Goal: Complete application form

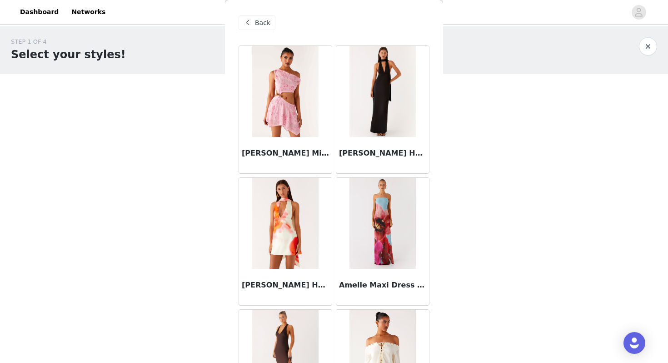
click at [256, 20] on span "Back" at bounding box center [262, 23] width 15 height 10
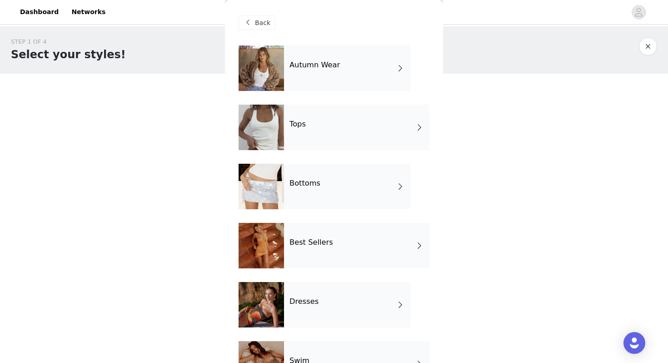
click at [272, 58] on div at bounding box center [261, 67] width 45 height 45
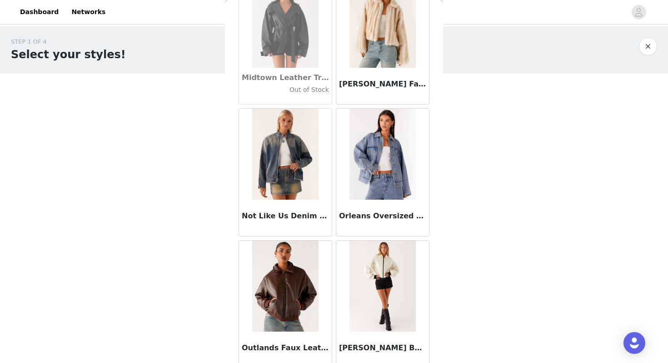
scroll to position [1027, 0]
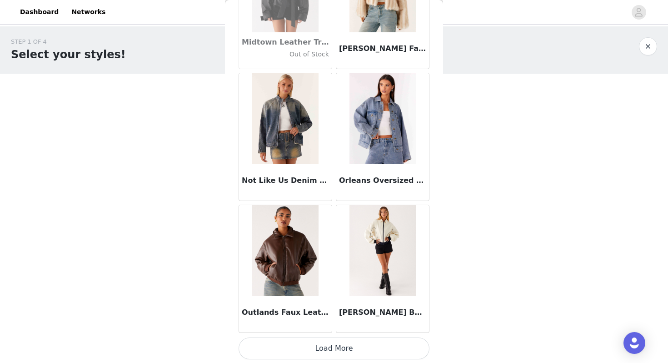
click at [315, 348] on button "Load More" at bounding box center [334, 348] width 191 height 22
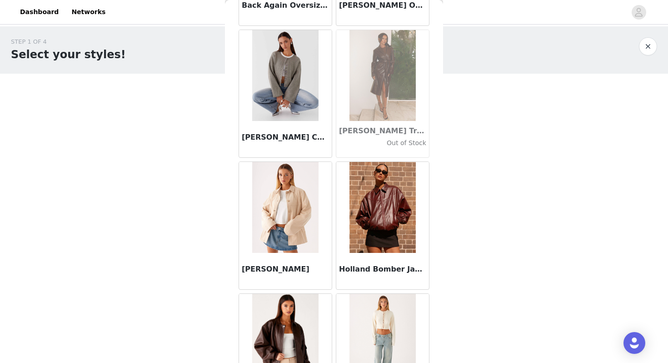
scroll to position [0, 0]
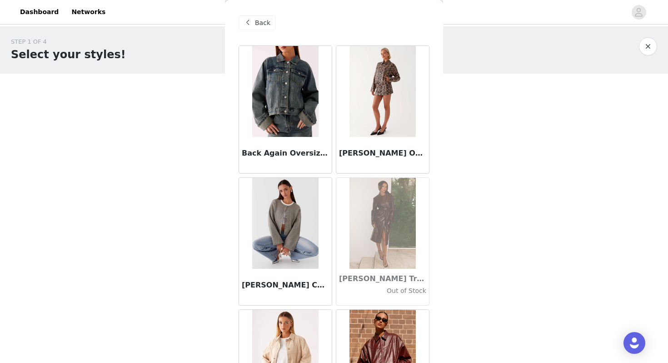
click at [255, 27] on span "Back" at bounding box center [262, 23] width 15 height 10
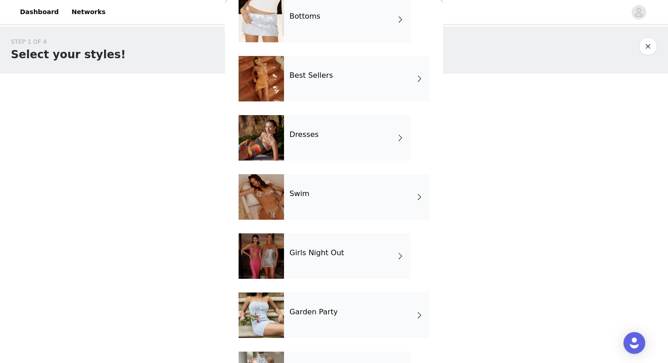
scroll to position [215, 0]
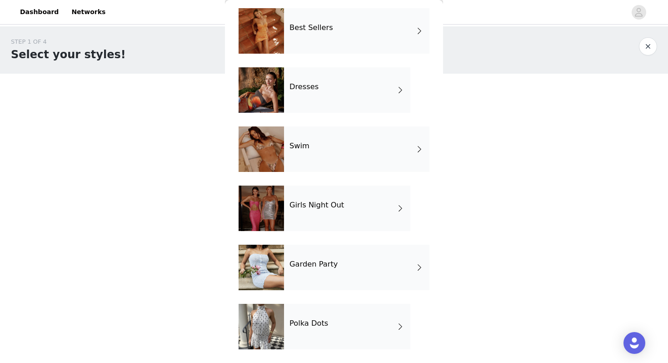
click at [257, 320] on div at bounding box center [261, 326] width 45 height 45
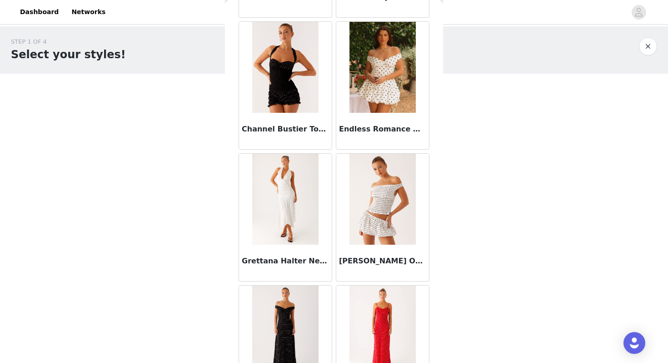
scroll to position [548, 0]
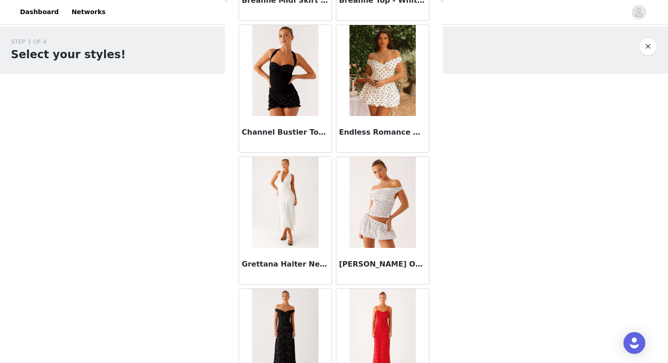
click at [393, 211] on img at bounding box center [383, 202] width 66 height 91
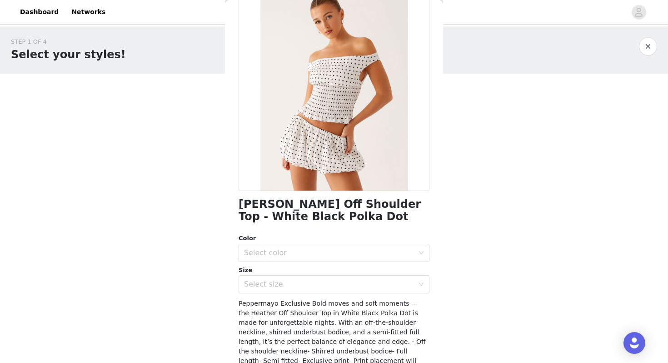
scroll to position [58, 0]
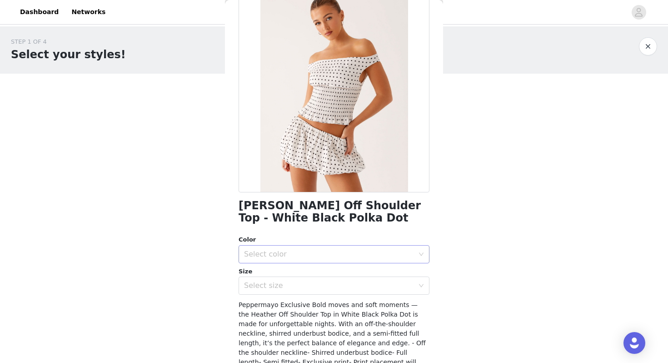
click at [266, 250] on div "Select color" at bounding box center [329, 254] width 170 height 9
click at [258, 270] on li "White Black Polka Dot" at bounding box center [334, 274] width 191 height 15
click at [260, 285] on div "Select size" at bounding box center [329, 285] width 170 height 9
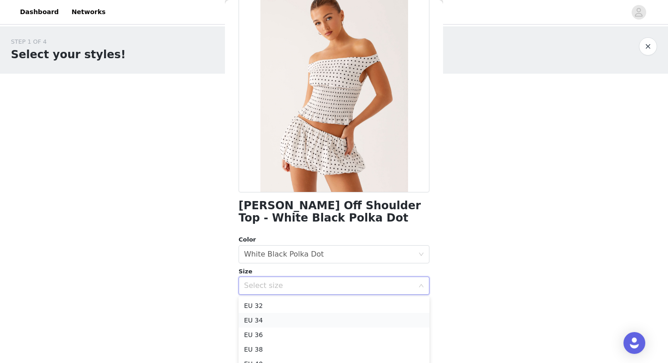
click at [270, 320] on li "EU 34" at bounding box center [334, 320] width 191 height 15
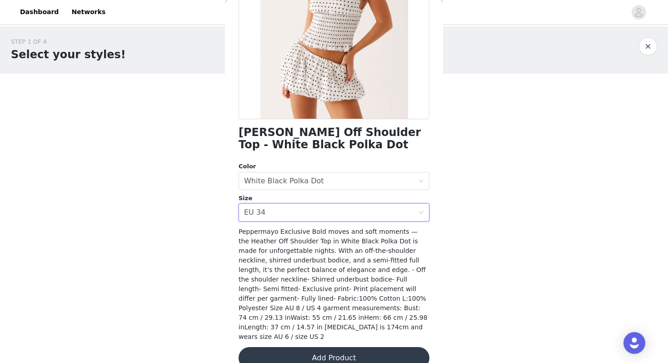
scroll to position [138, 0]
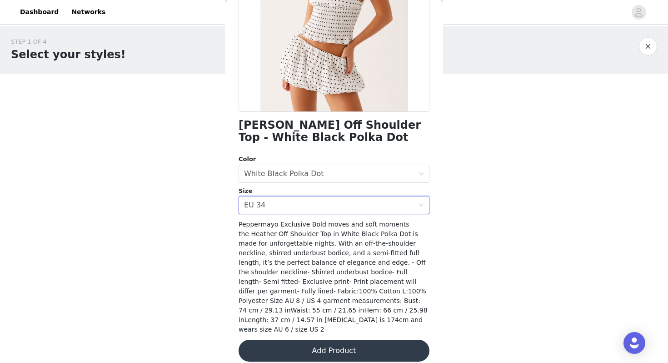
click at [336, 341] on button "Add Product" at bounding box center [334, 351] width 191 height 22
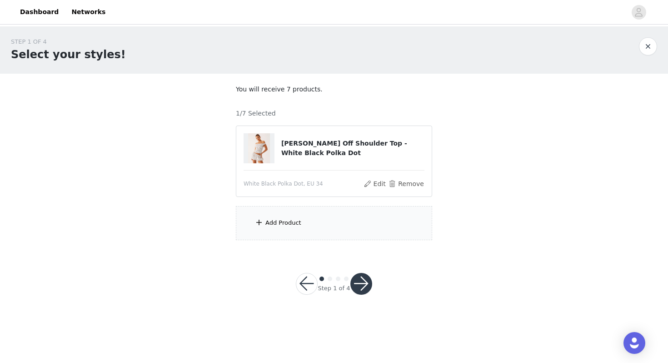
click at [278, 229] on div "Add Product" at bounding box center [334, 223] width 196 height 34
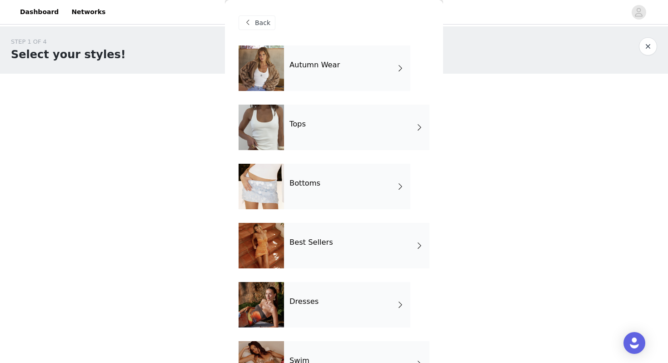
scroll to position [215, 0]
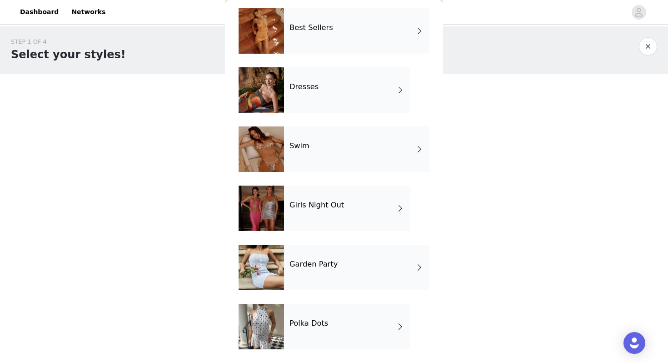
click at [338, 318] on div "Polka Dots" at bounding box center [347, 326] width 126 height 45
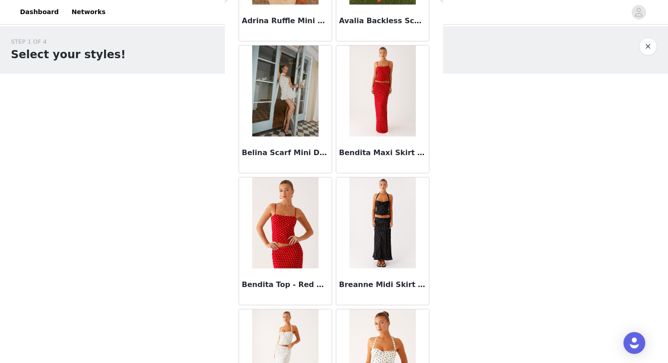
scroll to position [0, 0]
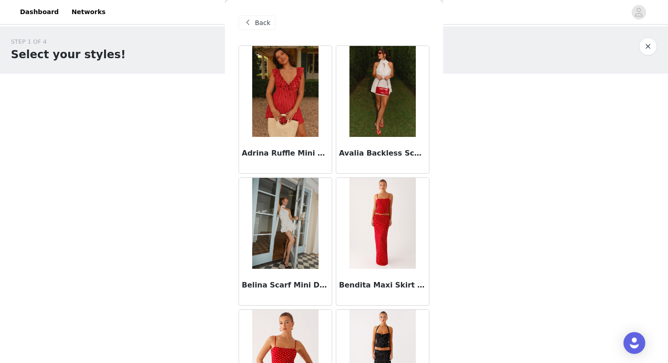
click at [248, 20] on span at bounding box center [247, 22] width 11 height 11
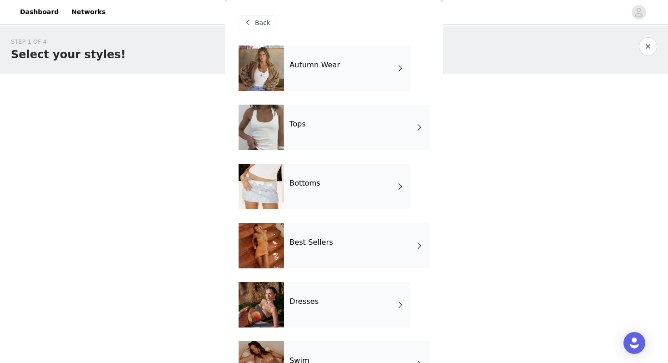
scroll to position [215, 0]
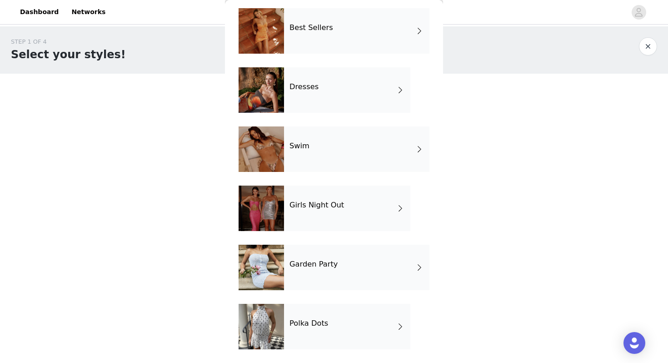
click at [313, 275] on div "Garden Party" at bounding box center [356, 267] width 145 height 45
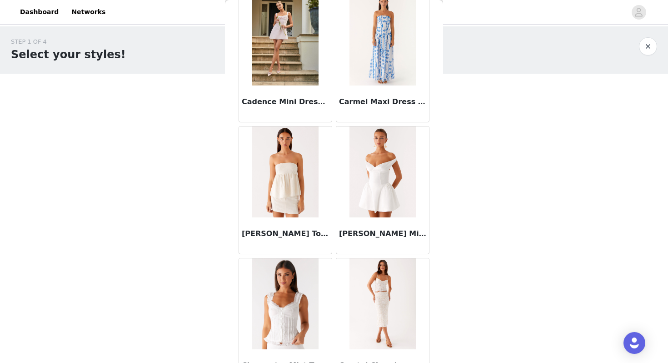
scroll to position [1028, 0]
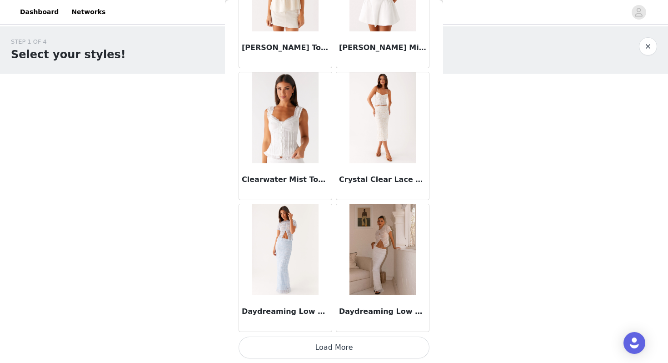
click at [339, 352] on button "Load More" at bounding box center [334, 347] width 191 height 22
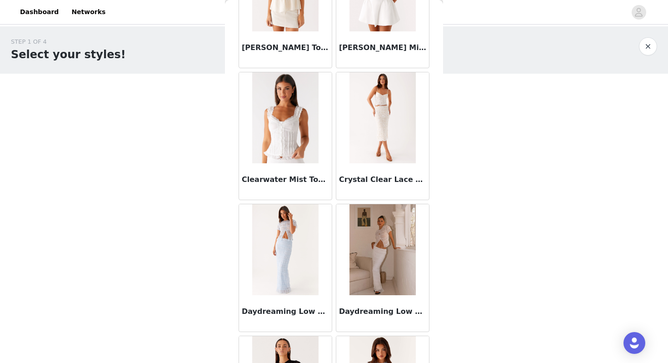
scroll to position [2347, 0]
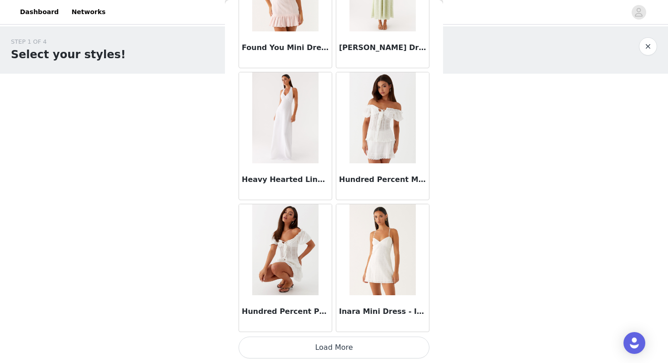
click at [337, 350] on button "Load More" at bounding box center [334, 347] width 191 height 22
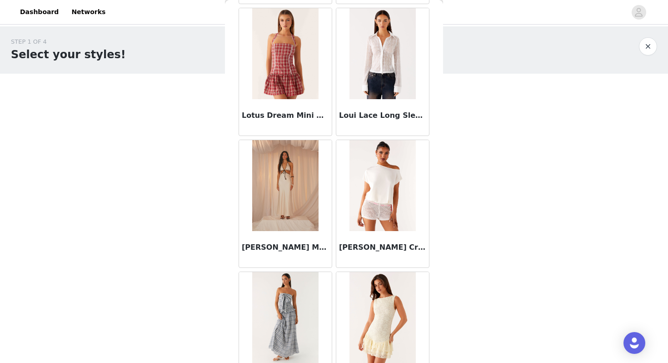
scroll to position [3665, 0]
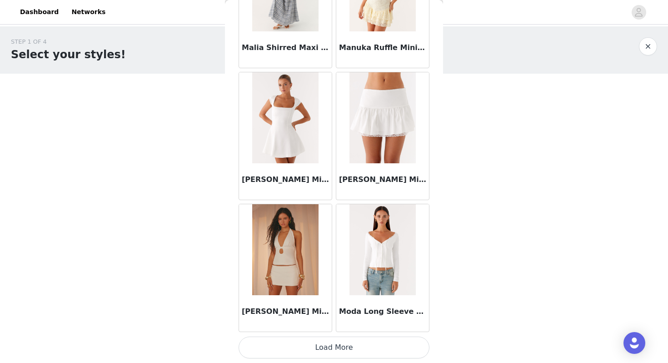
click at [324, 347] on button "Load More" at bounding box center [334, 347] width 191 height 22
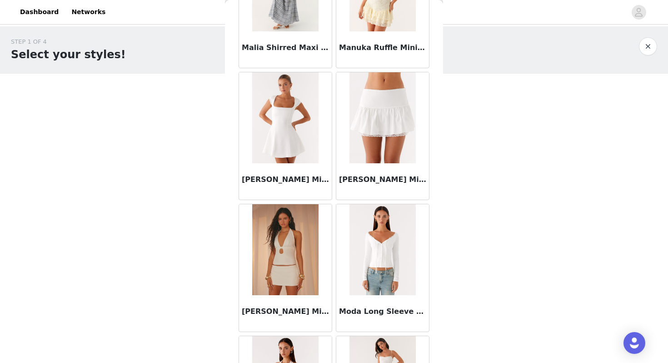
scroll to position [4983, 0]
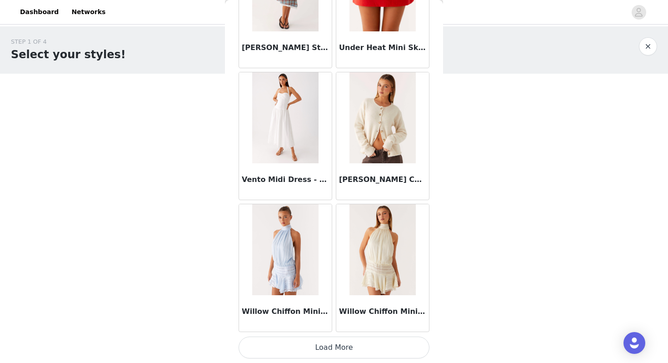
click at [323, 344] on button "Load More" at bounding box center [334, 347] width 191 height 22
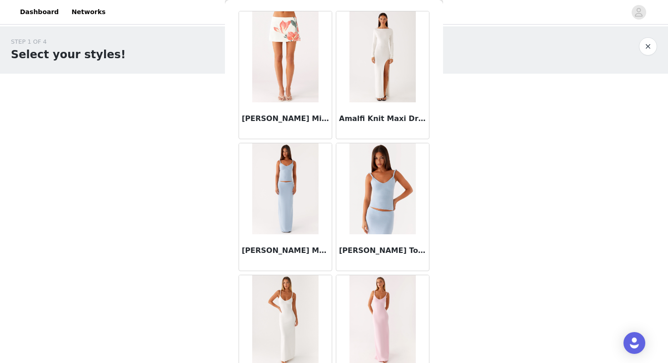
scroll to position [0, 0]
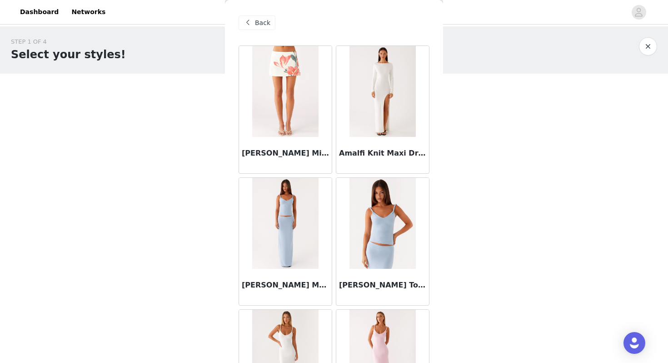
click at [258, 19] on span "Back" at bounding box center [262, 23] width 15 height 10
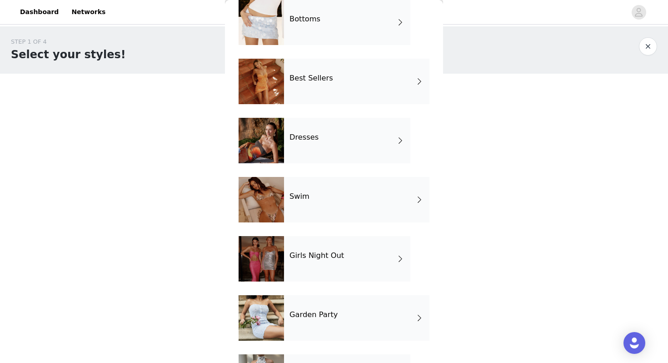
scroll to position [185, 0]
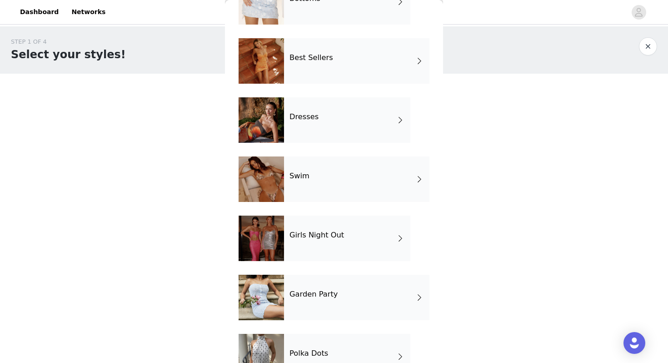
click at [320, 240] on div "Girls Night Out" at bounding box center [347, 237] width 126 height 45
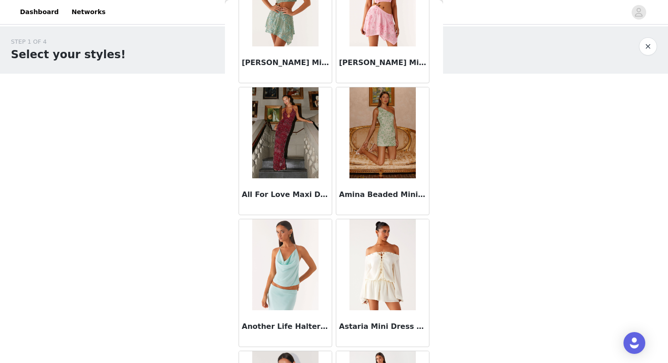
scroll to position [1028, 0]
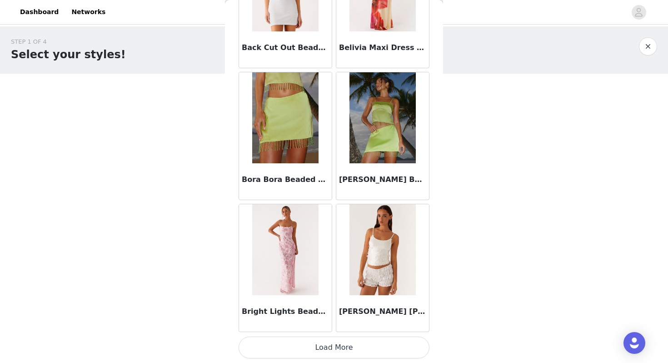
click at [334, 341] on button "Load More" at bounding box center [334, 347] width 191 height 22
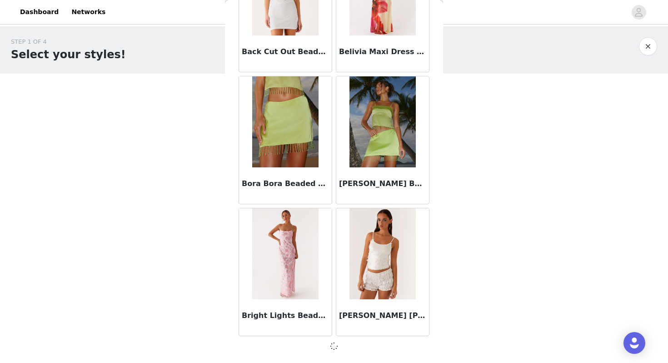
scroll to position [1024, 0]
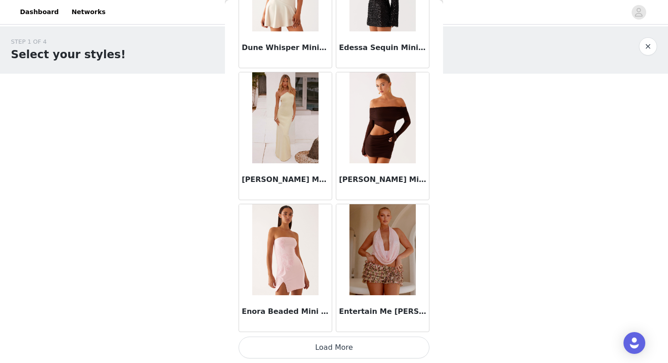
click at [345, 346] on button "Load More" at bounding box center [334, 347] width 191 height 22
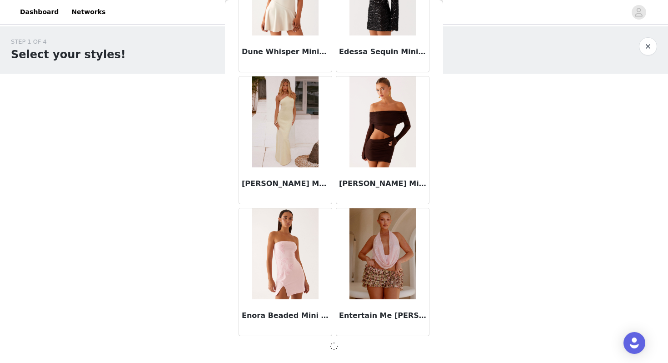
scroll to position [2343, 0]
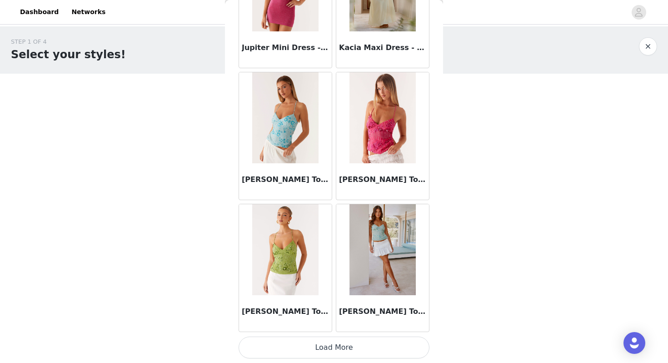
click at [336, 351] on button "Load More" at bounding box center [334, 347] width 191 height 22
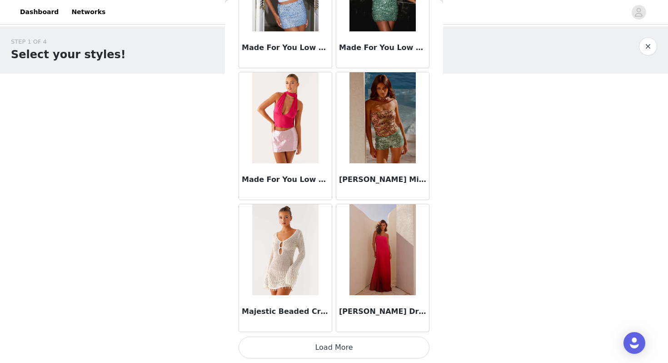
click at [356, 350] on button "Load More" at bounding box center [334, 347] width 191 height 22
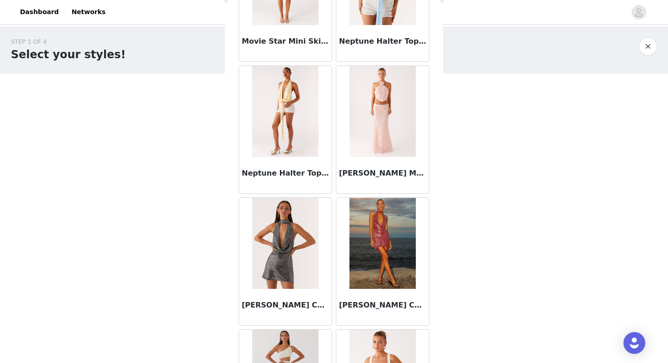
scroll to position [6302, 0]
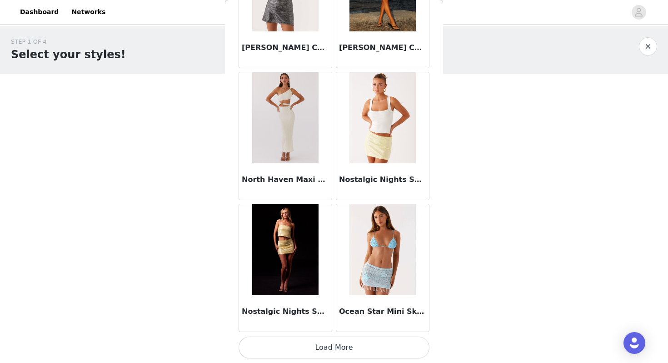
click at [338, 345] on button "Load More" at bounding box center [334, 347] width 191 height 22
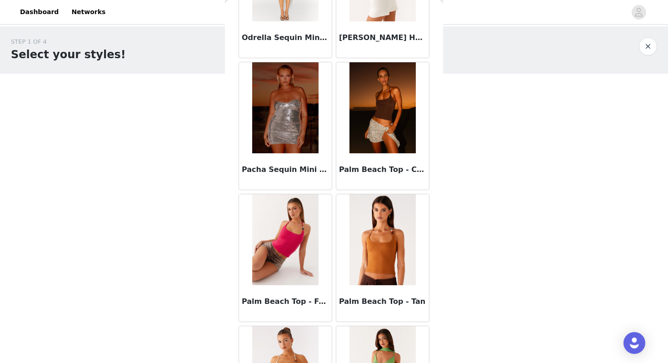
scroll to position [7620, 0]
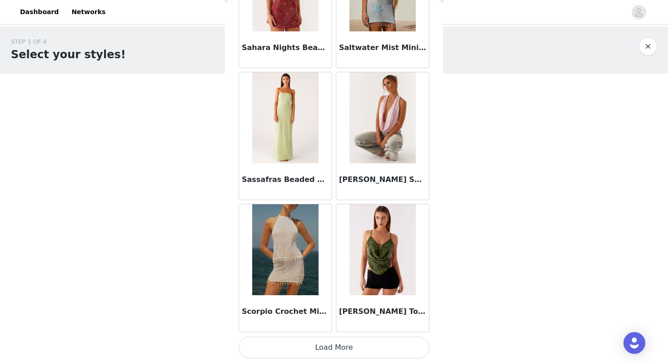
click at [316, 348] on button "Load More" at bounding box center [334, 347] width 191 height 22
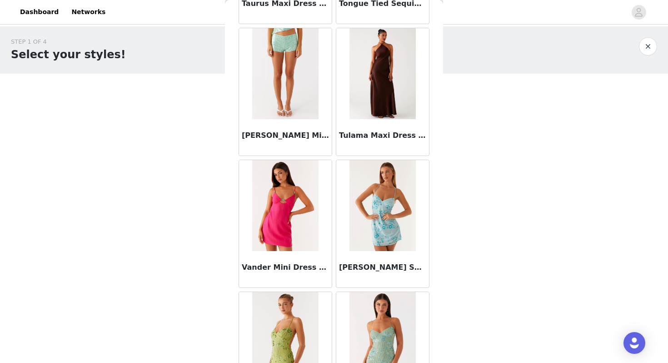
scroll to position [8939, 0]
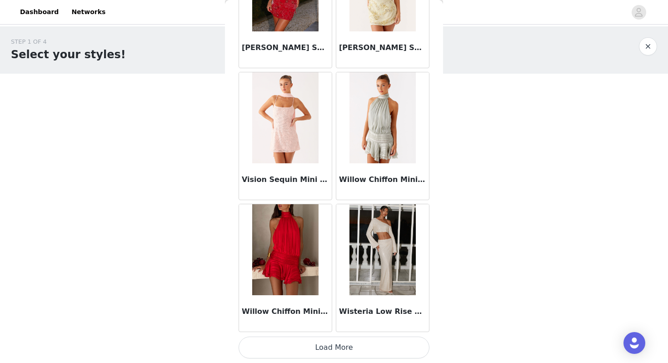
click at [335, 350] on button "Load More" at bounding box center [334, 347] width 191 height 22
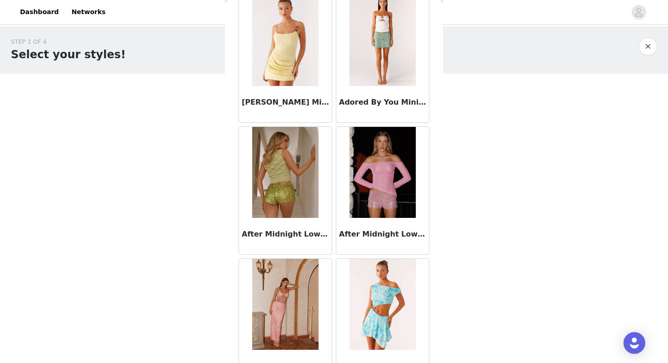
scroll to position [0, 0]
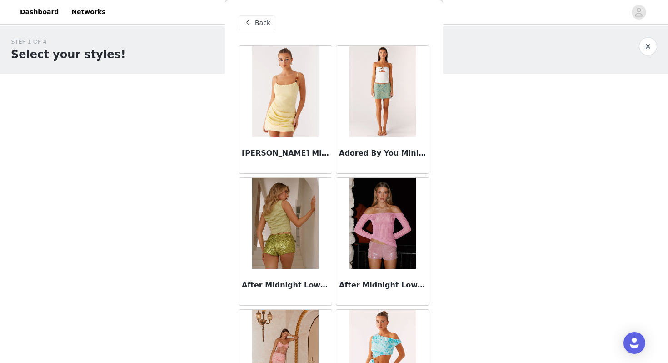
click at [259, 25] on span "Back" at bounding box center [262, 23] width 15 height 10
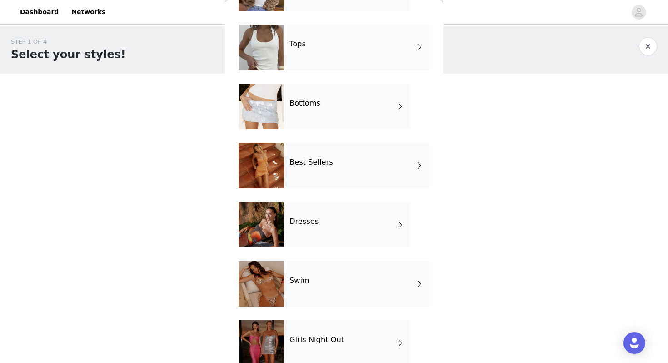
scroll to position [80, 0]
click at [267, 226] on div at bounding box center [261, 223] width 45 height 45
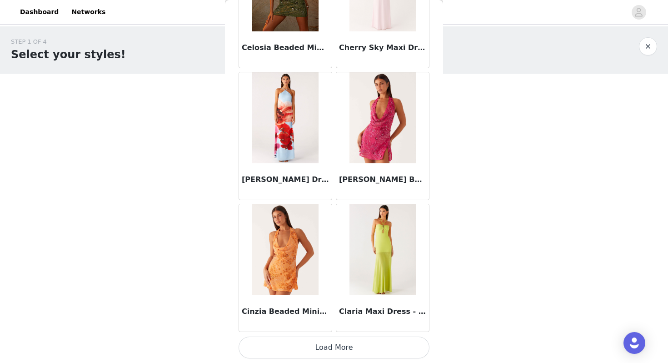
scroll to position [1028, 0]
click at [345, 345] on button "Load More" at bounding box center [334, 348] width 191 height 22
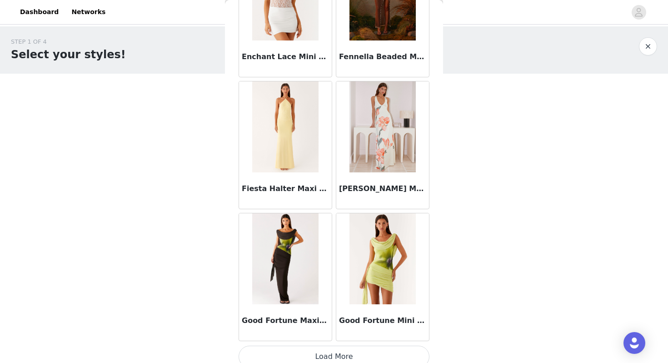
scroll to position [2347, 0]
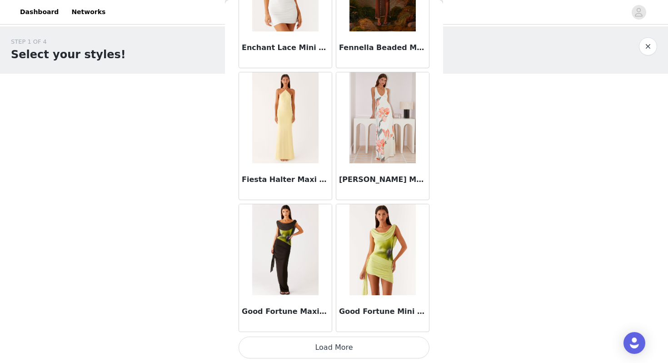
click at [331, 353] on button "Load More" at bounding box center [334, 347] width 191 height 22
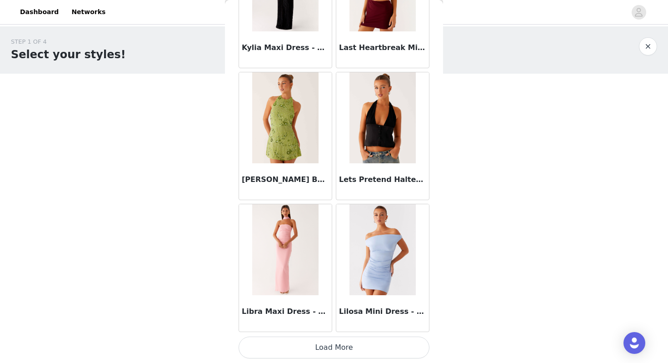
scroll to position [3664, 0]
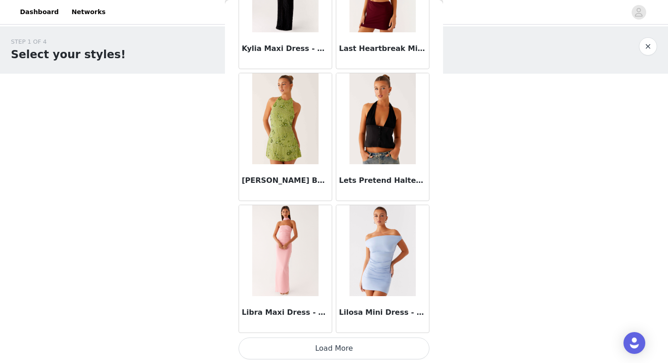
click at [366, 348] on button "Load More" at bounding box center [334, 348] width 191 height 22
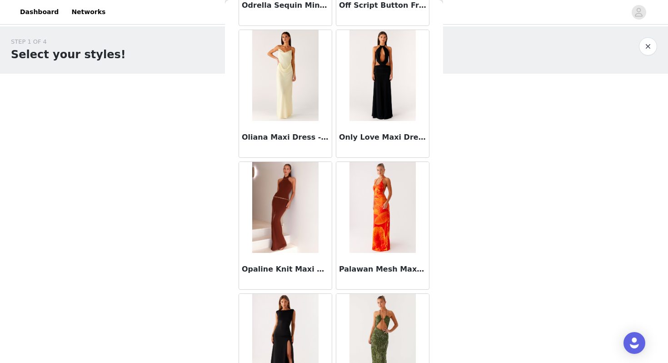
scroll to position [4983, 0]
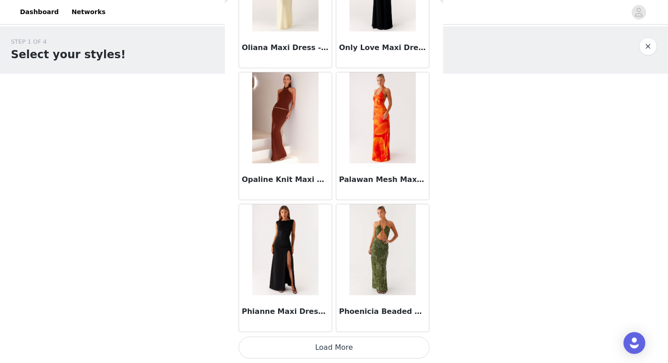
click at [300, 346] on button "Load More" at bounding box center [334, 347] width 191 height 22
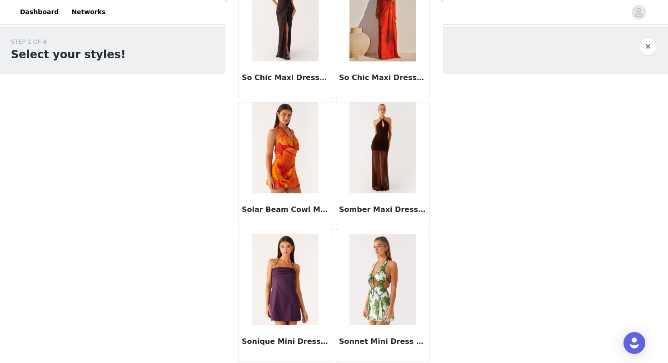
scroll to position [6302, 0]
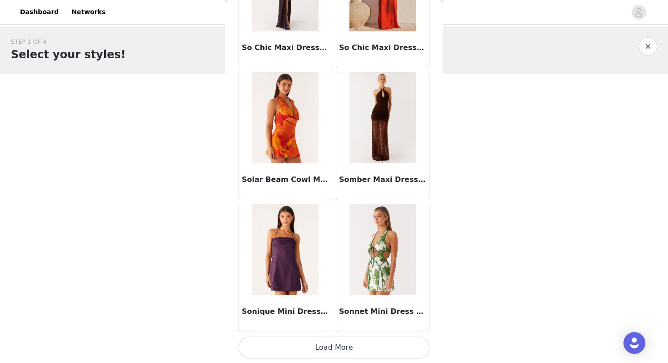
click at [307, 351] on button "Load More" at bounding box center [334, 347] width 191 height 22
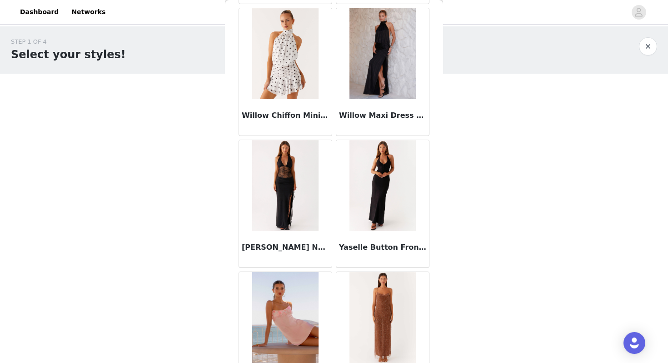
scroll to position [7620, 0]
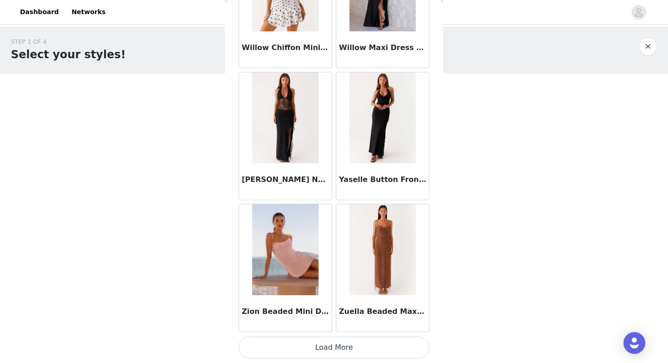
click at [338, 352] on button "Load More" at bounding box center [334, 347] width 191 height 22
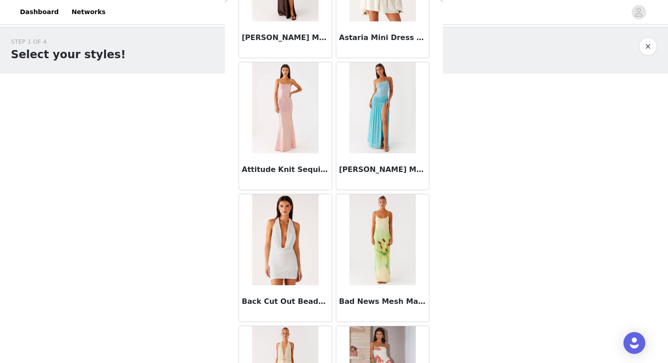
scroll to position [0, 0]
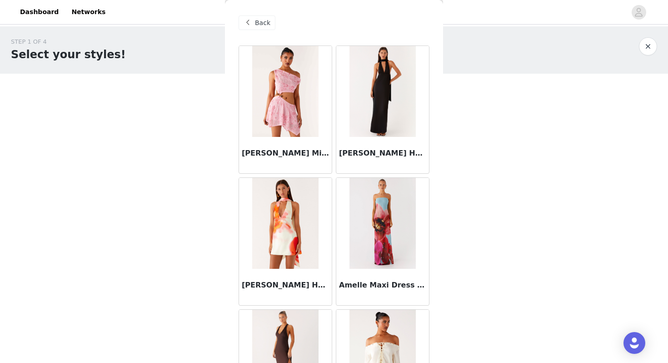
click at [260, 25] on span "Back" at bounding box center [262, 23] width 15 height 10
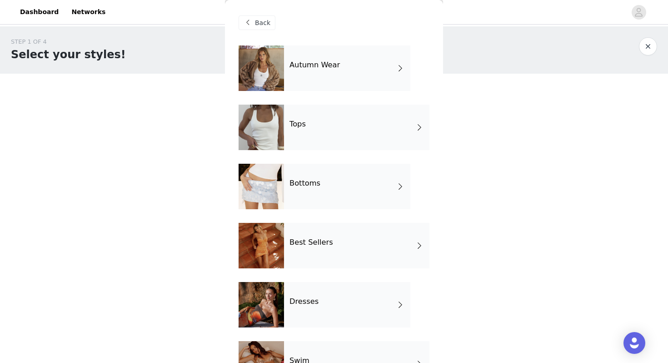
click at [273, 133] on div at bounding box center [261, 127] width 45 height 45
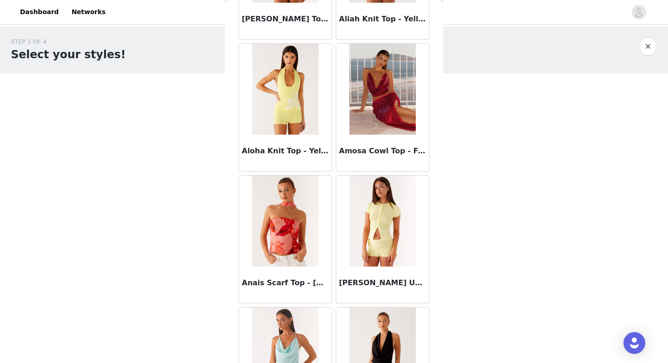
scroll to position [1028, 0]
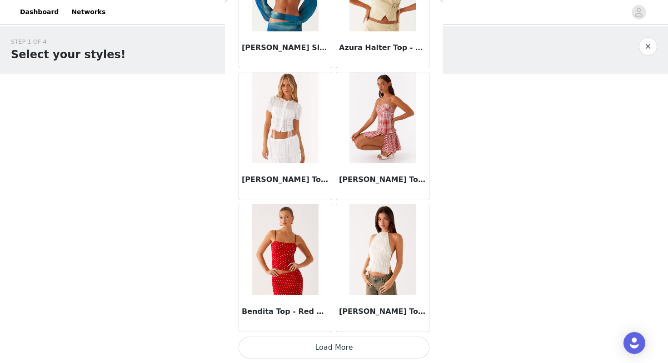
click at [336, 350] on button "Load More" at bounding box center [334, 347] width 191 height 22
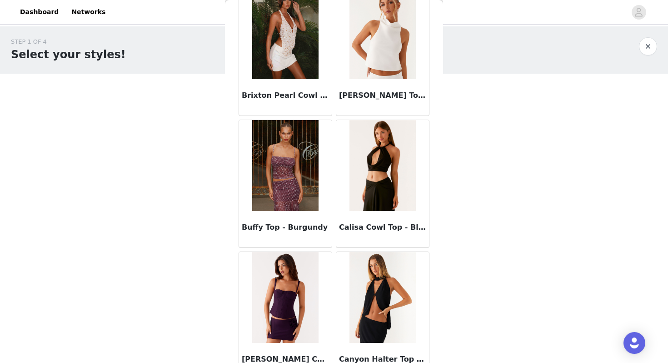
scroll to position [2347, 0]
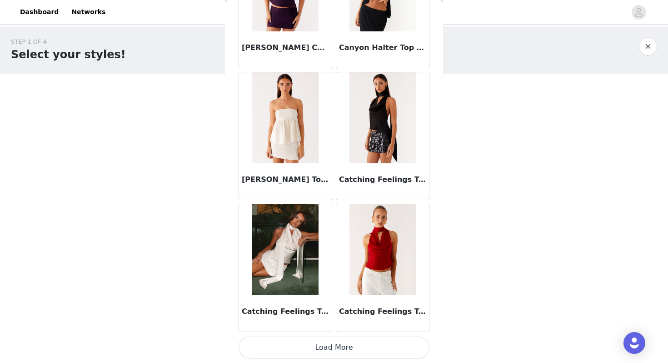
click at [326, 347] on button "Load More" at bounding box center [334, 347] width 191 height 22
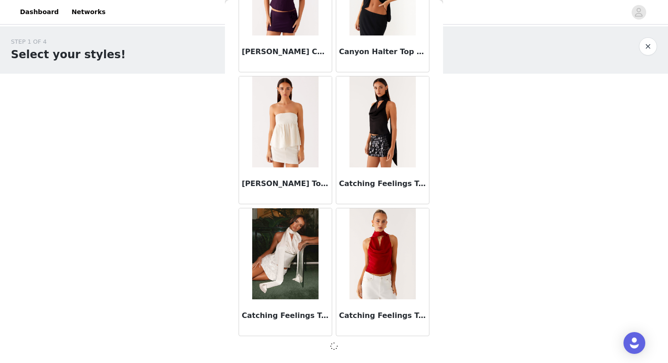
scroll to position [2343, 0]
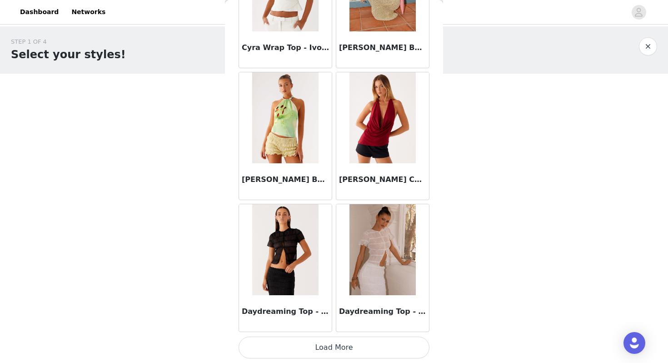
click at [327, 349] on button "Load More" at bounding box center [334, 347] width 191 height 22
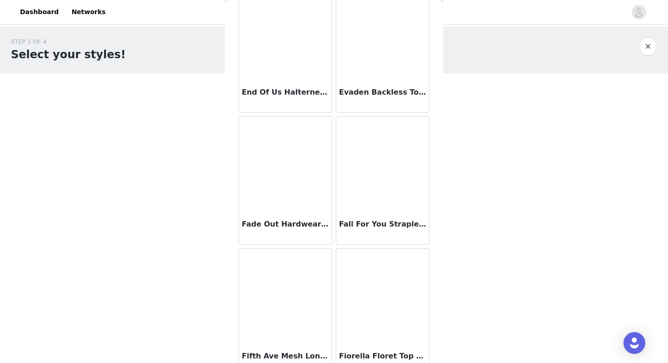
scroll to position [4983, 0]
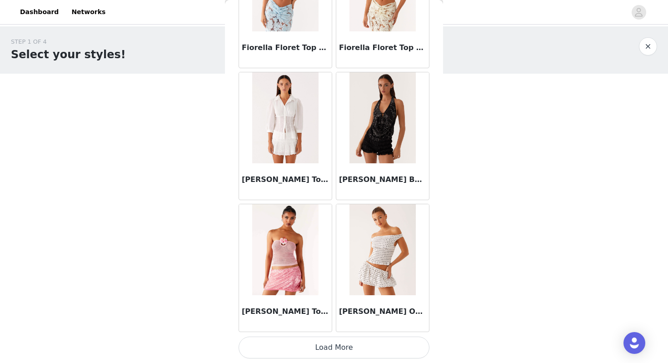
click at [329, 348] on button "Load More" at bounding box center [334, 347] width 191 height 22
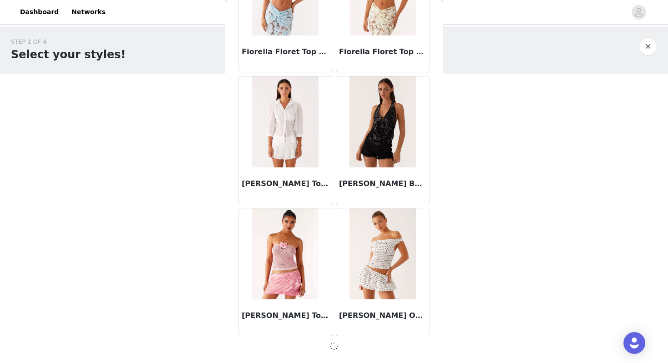
scroll to position [4979, 0]
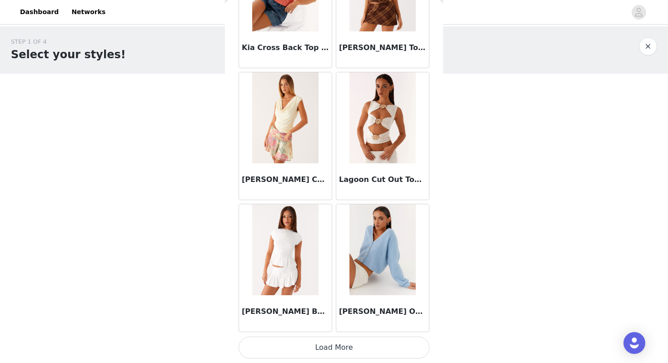
click at [335, 349] on button "Load More" at bounding box center [334, 347] width 191 height 22
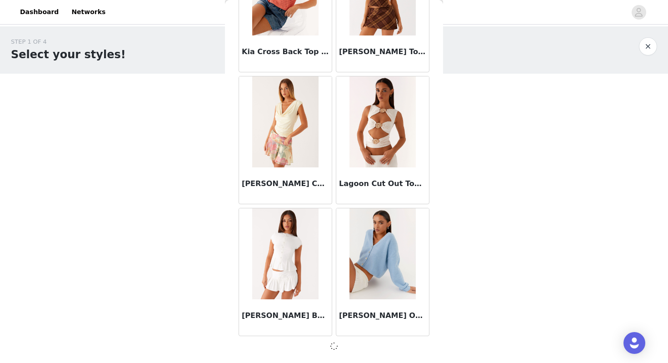
scroll to position [6298, 0]
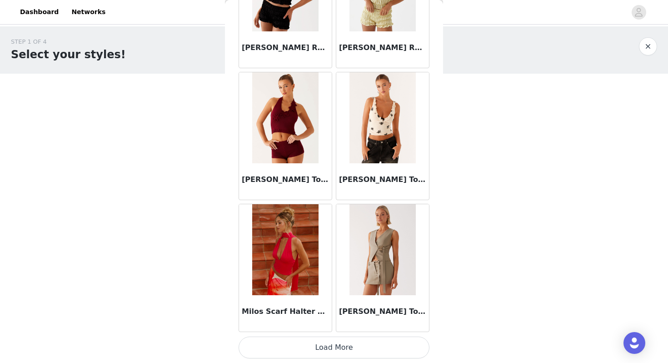
click at [331, 347] on button "Load More" at bounding box center [334, 347] width 191 height 22
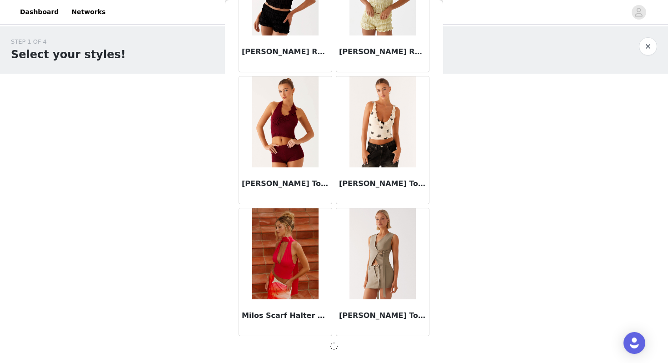
scroll to position [7616, 0]
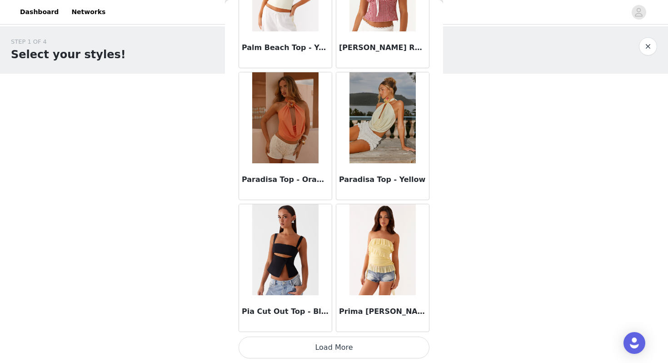
click at [340, 352] on button "Load More" at bounding box center [334, 347] width 191 height 22
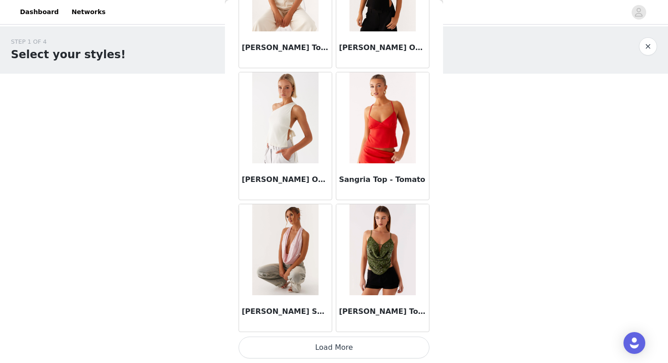
click at [332, 343] on button "Load More" at bounding box center [334, 347] width 191 height 22
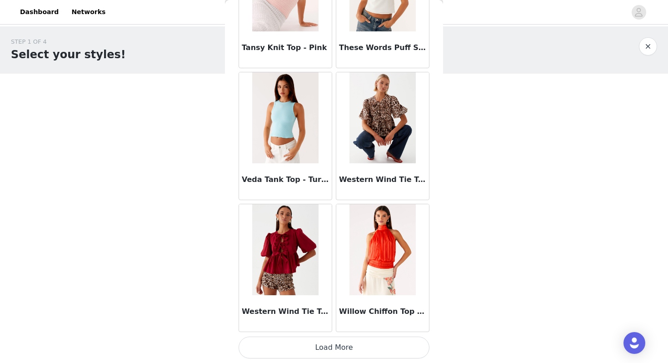
click at [331, 346] on button "Load More" at bounding box center [334, 347] width 191 height 22
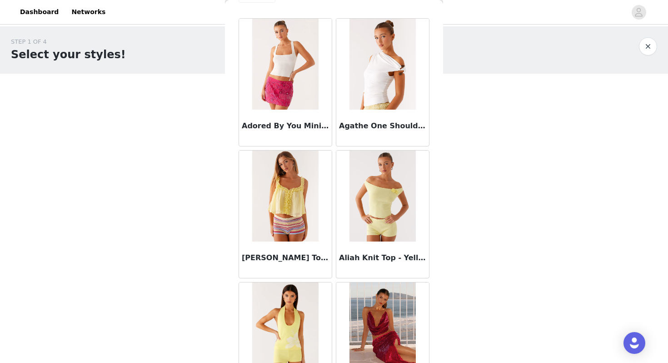
scroll to position [0, 0]
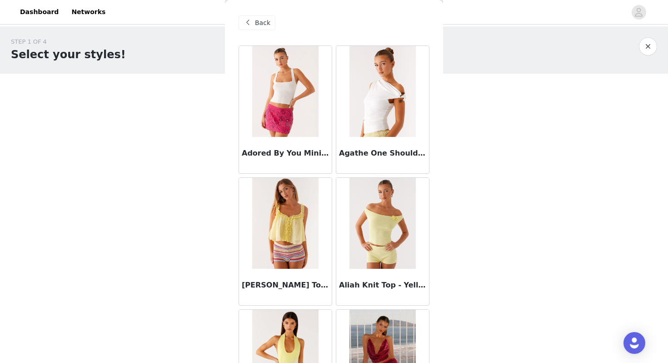
click at [255, 20] on span "Back" at bounding box center [262, 23] width 15 height 10
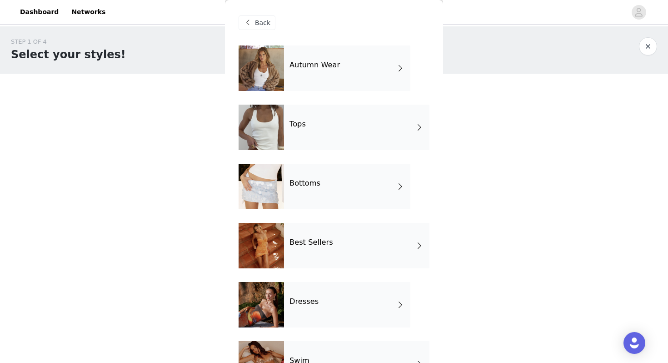
click at [290, 187] on h4 "Bottoms" at bounding box center [305, 183] width 31 height 8
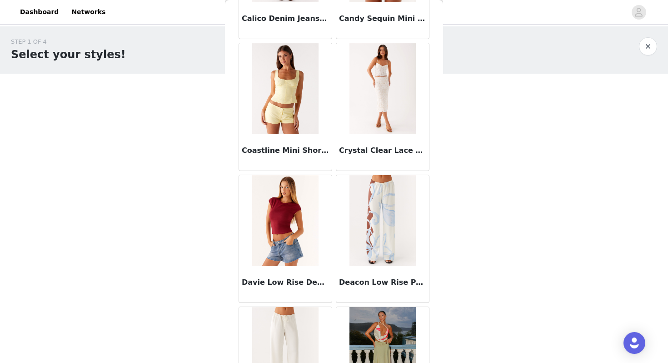
scroll to position [1028, 0]
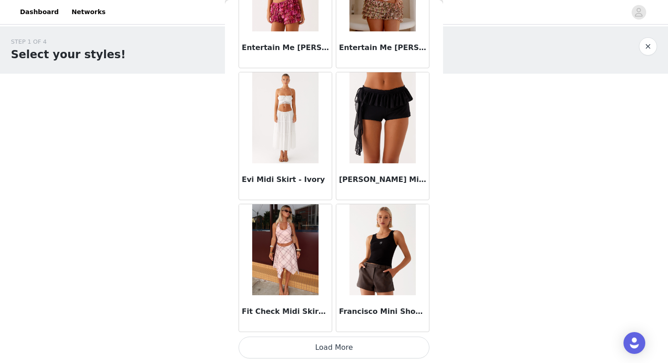
click at [342, 351] on button "Load More" at bounding box center [334, 347] width 191 height 22
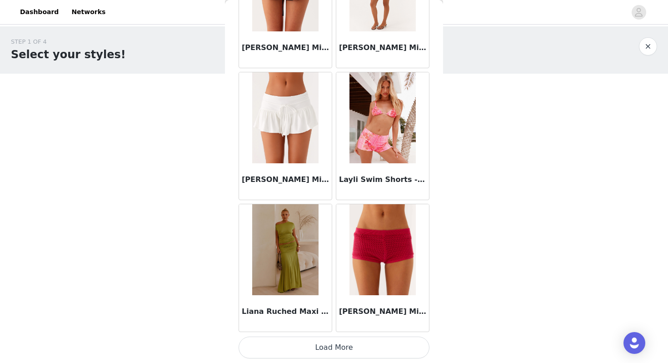
click at [332, 342] on button "Load More" at bounding box center [334, 347] width 191 height 22
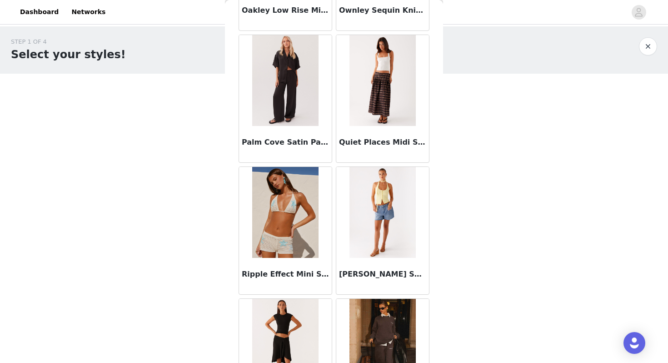
scroll to position [3665, 0]
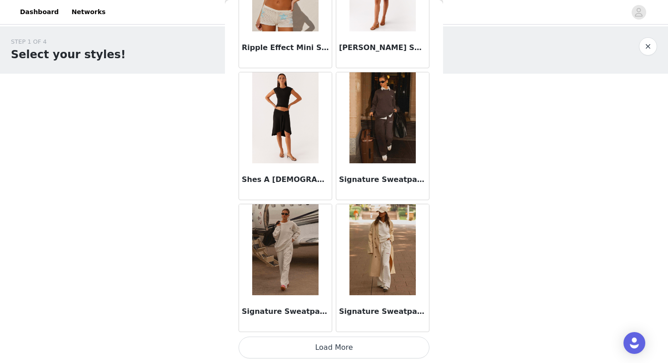
click at [338, 345] on button "Load More" at bounding box center [334, 347] width 191 height 22
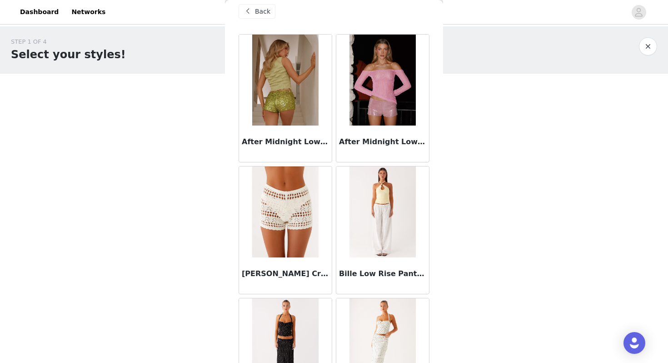
scroll to position [0, 0]
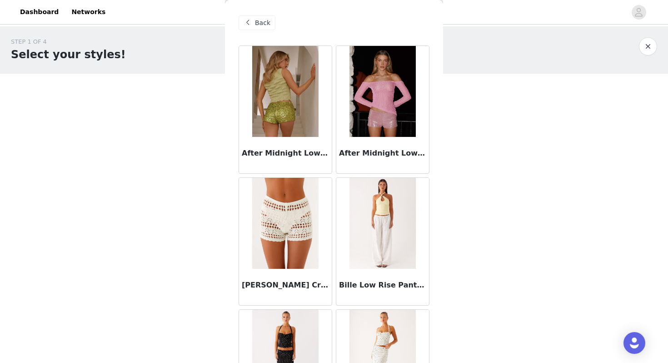
click at [260, 24] on span "Back" at bounding box center [262, 23] width 15 height 10
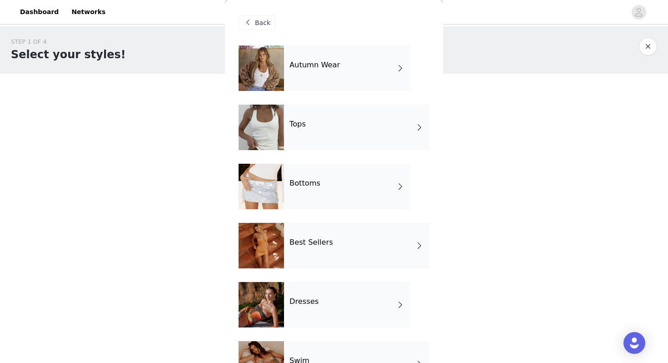
click at [284, 75] on div "Autumn Wear" at bounding box center [347, 67] width 126 height 45
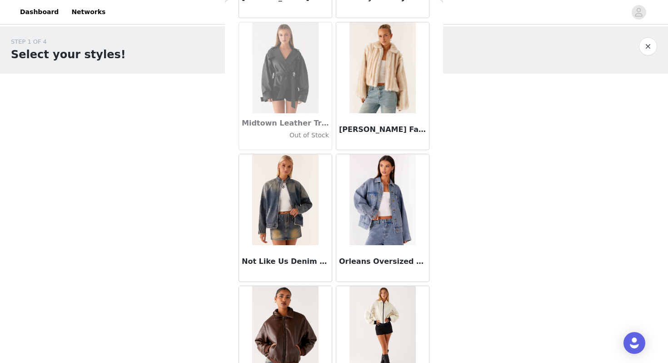
scroll to position [1028, 0]
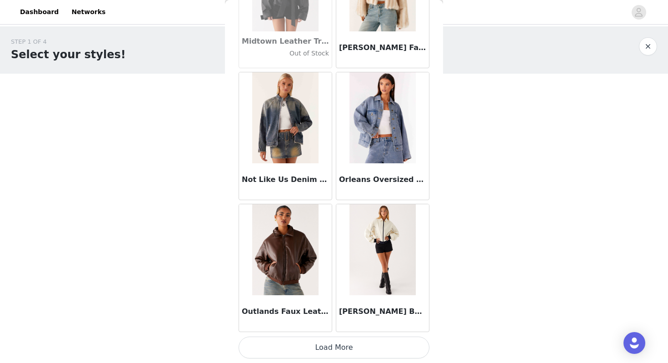
click at [362, 342] on button "Load More" at bounding box center [334, 347] width 191 height 22
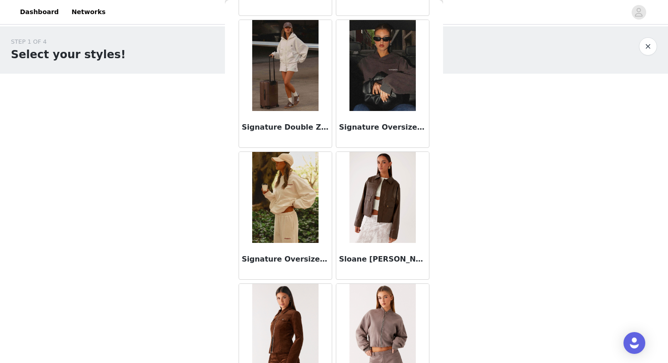
scroll to position [1290, 0]
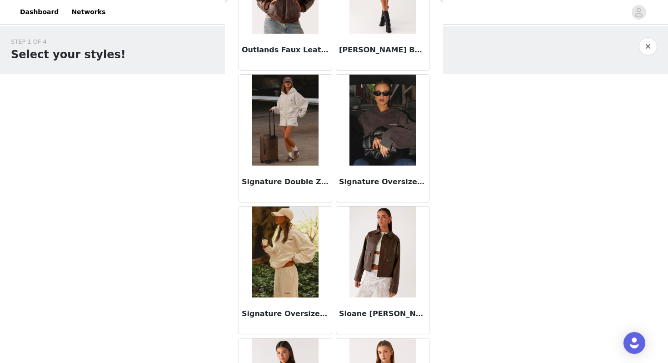
click at [295, 141] on img at bounding box center [285, 120] width 66 height 91
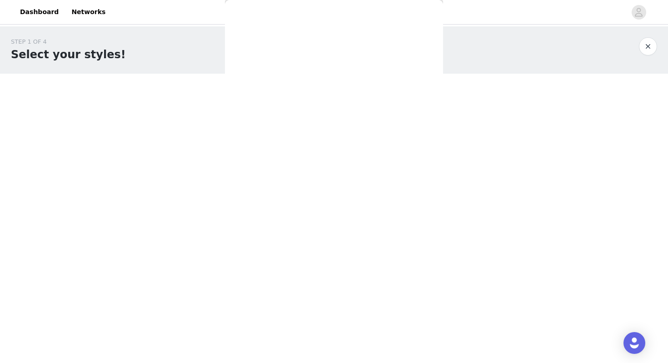
scroll to position [0, 0]
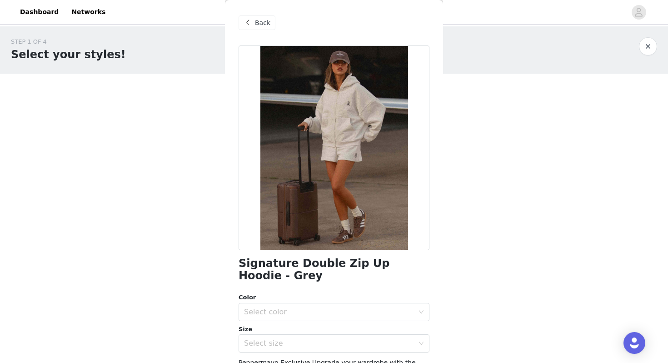
click at [283, 301] on div "Color Select color" at bounding box center [334, 307] width 191 height 28
click at [280, 309] on div "Select color" at bounding box center [329, 311] width 170 height 9
click at [263, 328] on li "Grey" at bounding box center [334, 332] width 191 height 15
click at [264, 343] on div "Select size" at bounding box center [329, 343] width 170 height 9
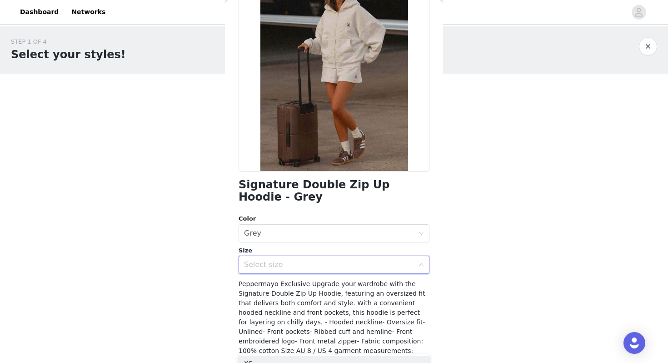
scroll to position [93, 0]
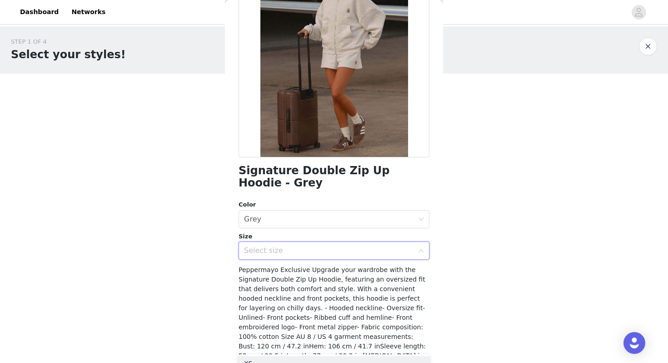
click at [268, 245] on div "Select size" at bounding box center [331, 250] width 174 height 17
click at [261, 252] on div "Select size" at bounding box center [329, 250] width 170 height 9
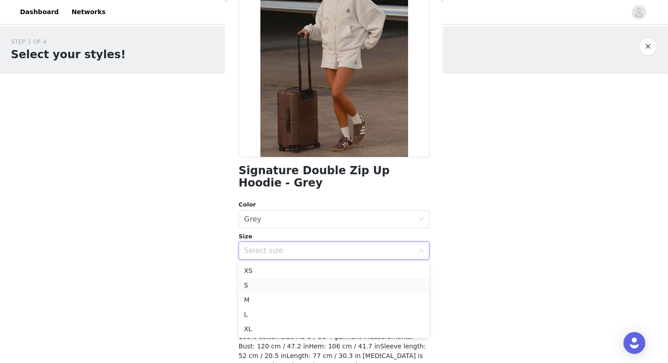
click at [253, 286] on li "S" at bounding box center [334, 285] width 191 height 15
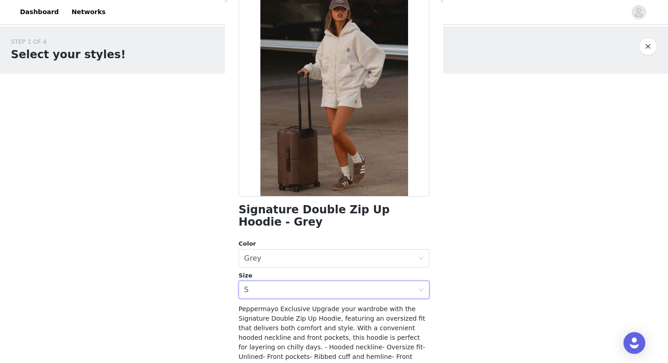
scroll to position [129, 0]
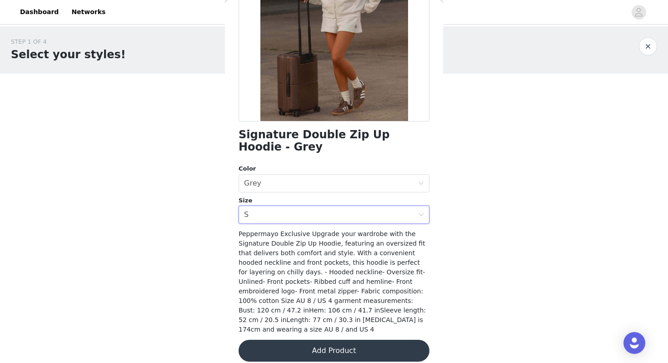
click at [318, 340] on button "Add Product" at bounding box center [334, 351] width 191 height 22
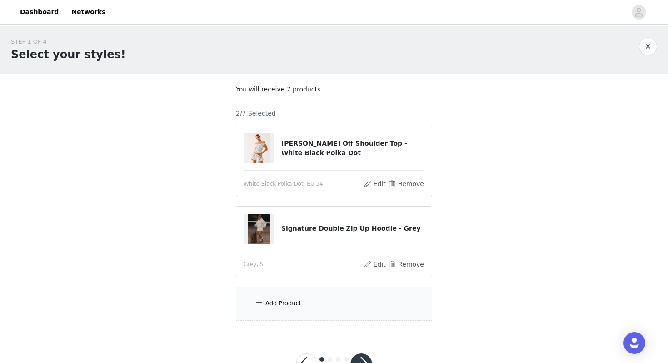
click at [269, 301] on div "Add Product" at bounding box center [283, 303] width 36 height 9
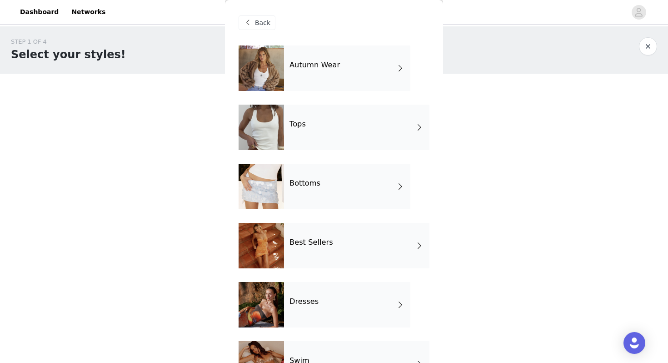
click at [266, 67] on div at bounding box center [261, 67] width 45 height 45
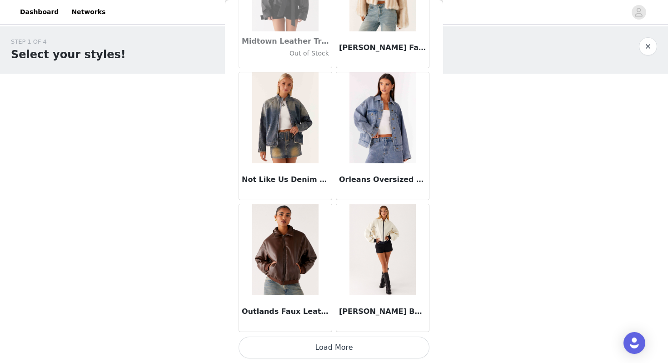
click at [335, 349] on button "Load More" at bounding box center [334, 347] width 191 height 22
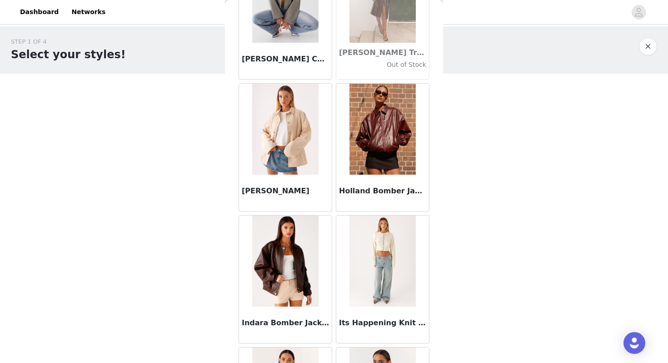
scroll to position [0, 0]
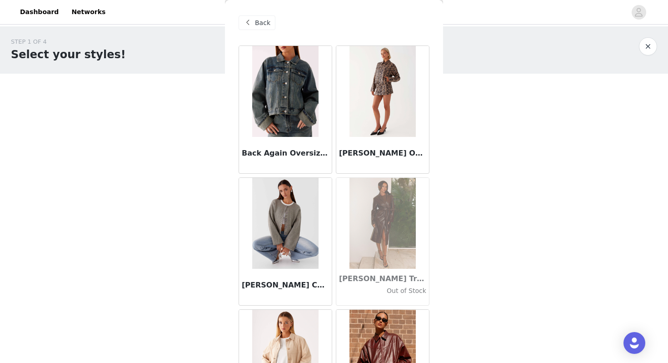
click at [253, 26] on span at bounding box center [247, 22] width 11 height 11
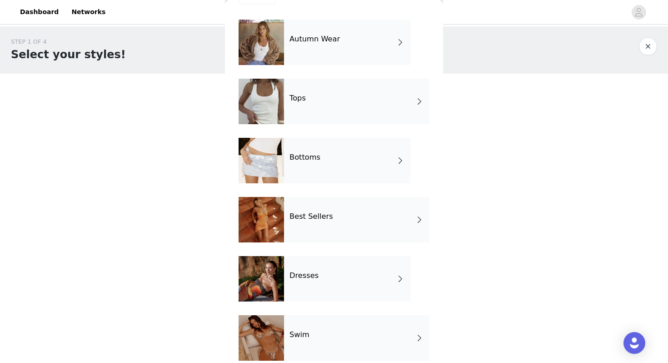
scroll to position [38, 0]
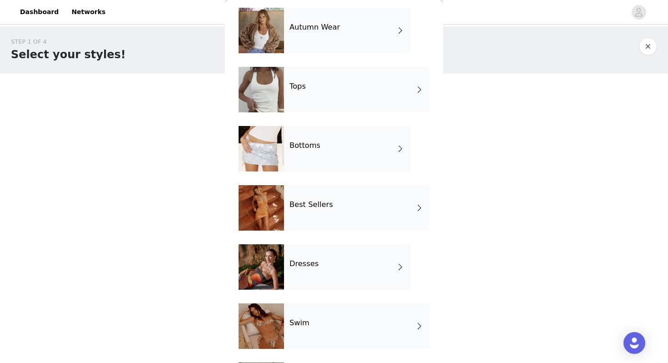
click at [301, 163] on div "Bottoms" at bounding box center [347, 148] width 126 height 45
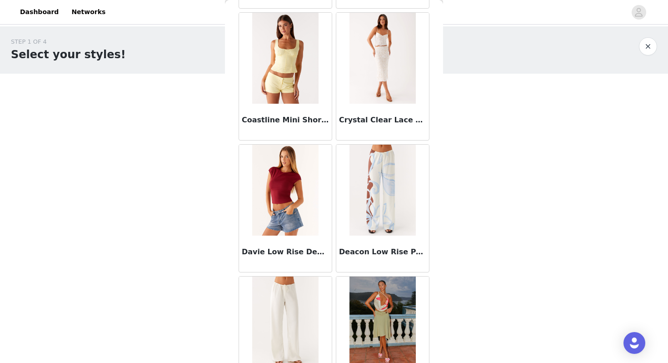
scroll to position [1028, 0]
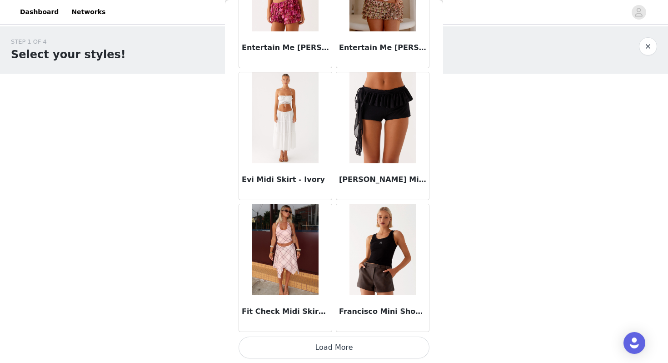
click at [318, 353] on button "Load More" at bounding box center [334, 347] width 191 height 22
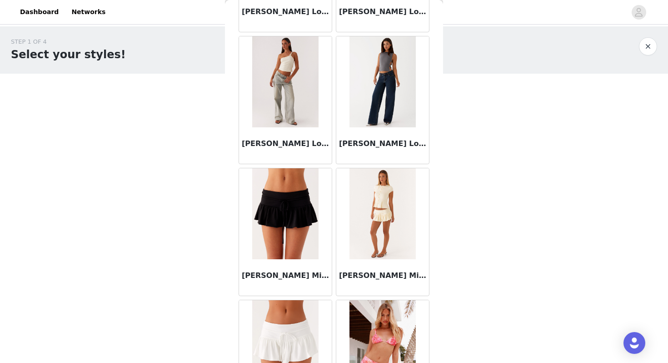
scroll to position [2347, 0]
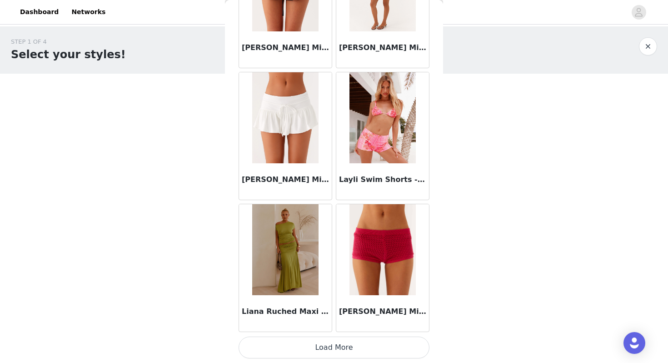
click at [351, 341] on button "Load More" at bounding box center [334, 347] width 191 height 22
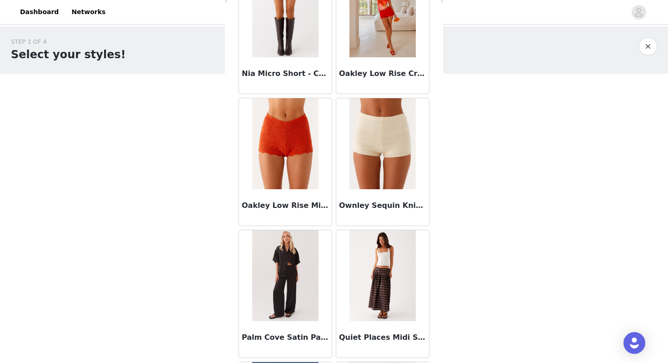
scroll to position [3665, 0]
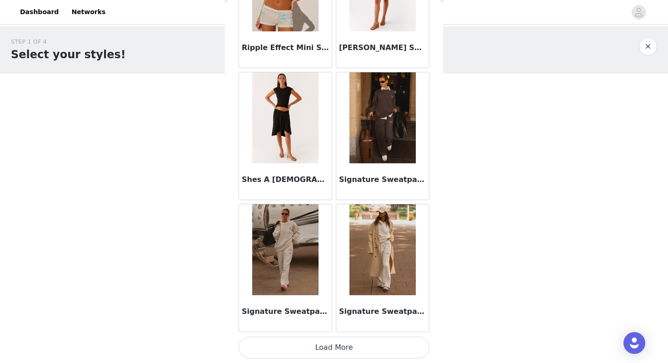
click at [284, 280] on img at bounding box center [285, 249] width 66 height 91
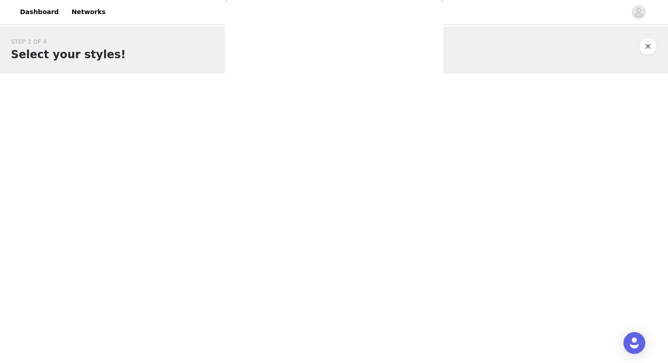
scroll to position [0, 0]
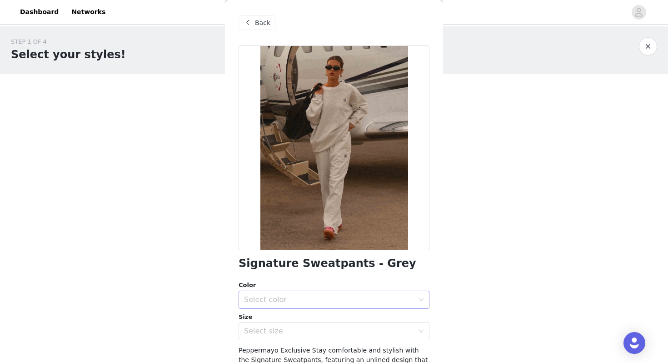
click at [294, 299] on div "Select color" at bounding box center [329, 299] width 170 height 9
click at [264, 319] on li "Grey" at bounding box center [334, 319] width 191 height 15
click at [255, 329] on div "Select size" at bounding box center [329, 330] width 170 height 9
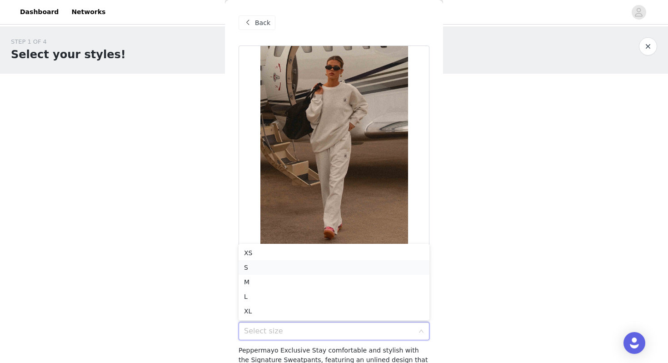
click at [250, 267] on li "S" at bounding box center [334, 267] width 191 height 15
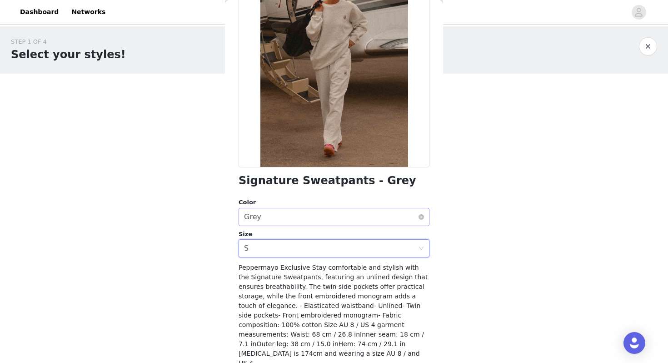
scroll to position [85, 0]
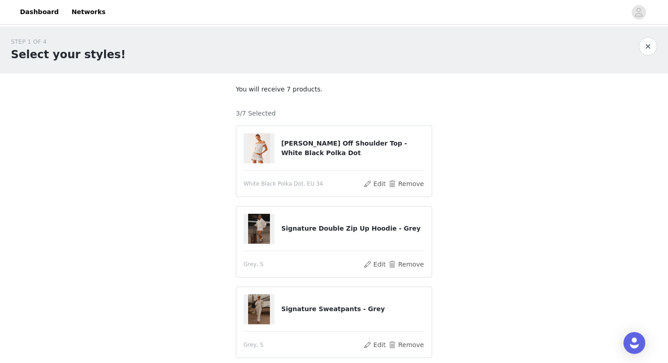
scroll to position [114, 0]
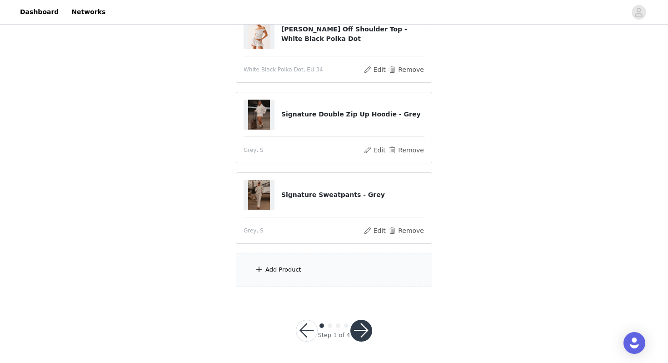
click at [295, 275] on div "Add Product" at bounding box center [334, 270] width 196 height 34
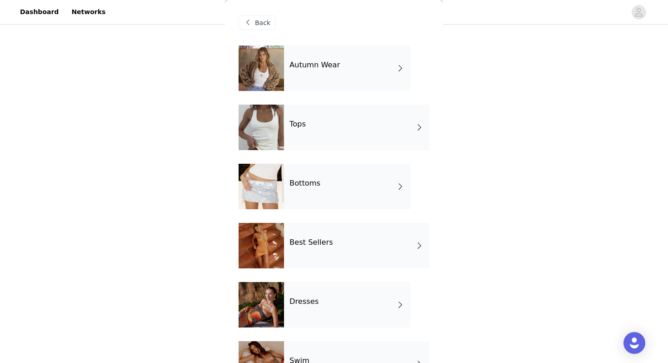
click at [292, 186] on h4 "Bottoms" at bounding box center [305, 183] width 31 height 8
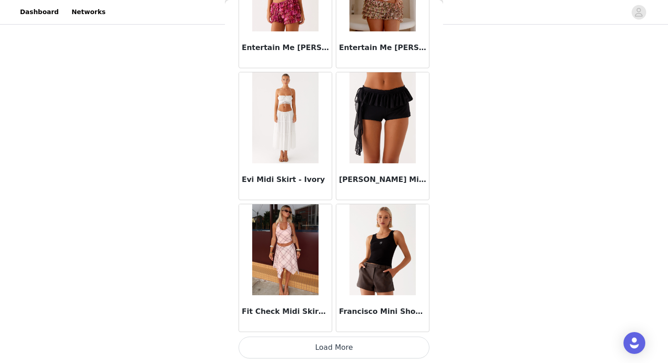
click at [312, 351] on button "Load More" at bounding box center [334, 347] width 191 height 22
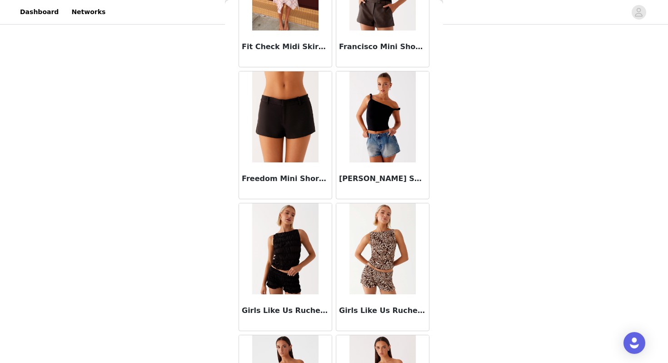
scroll to position [1296, 0]
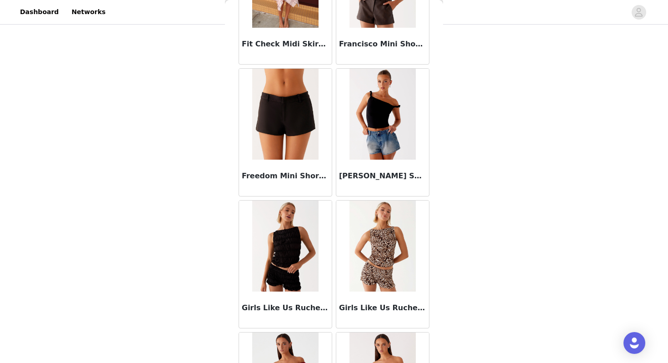
click at [285, 141] on img at bounding box center [285, 114] width 66 height 91
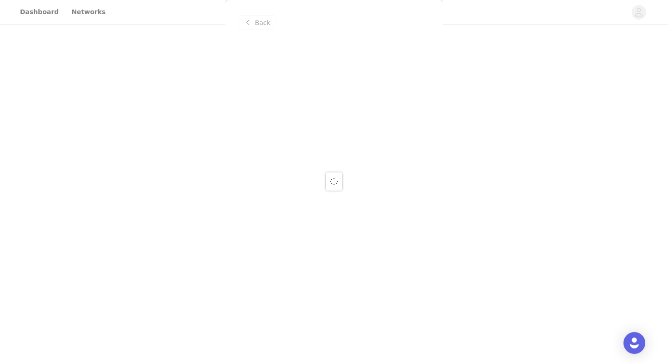
scroll to position [0, 0]
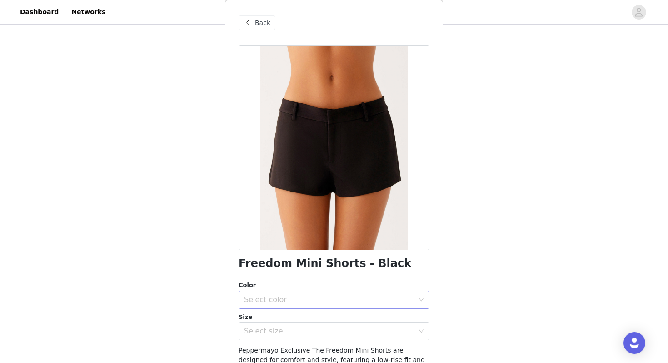
click at [264, 294] on div "Select color" at bounding box center [331, 299] width 174 height 17
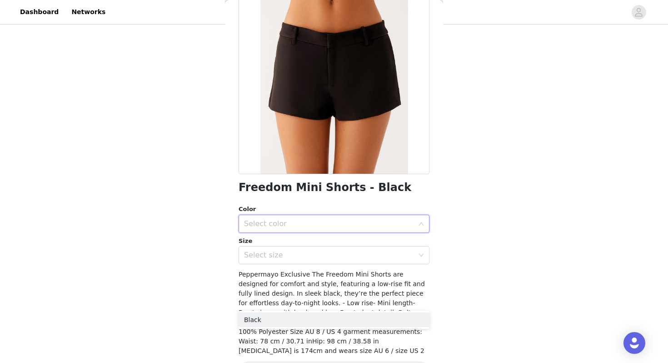
scroll to position [91, 0]
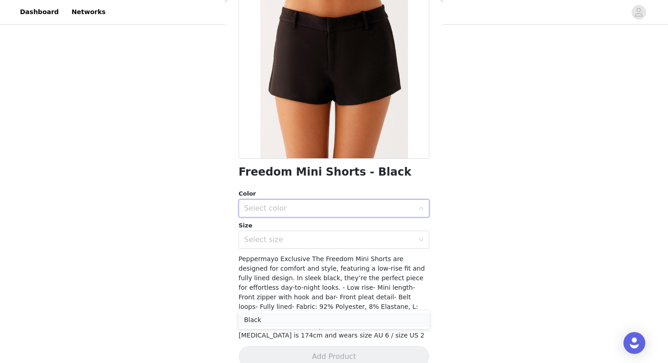
click at [263, 319] on li "Black" at bounding box center [334, 319] width 191 height 15
click at [258, 239] on div "Select size" at bounding box center [329, 239] width 170 height 9
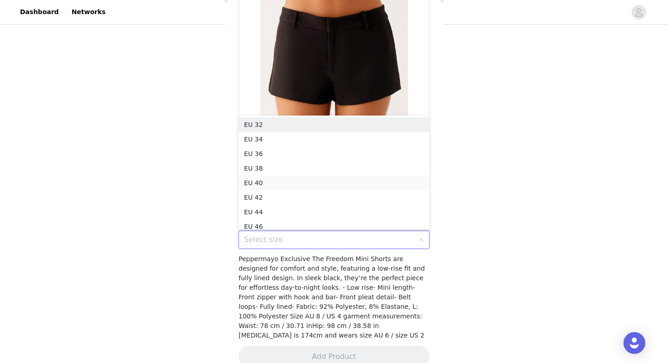
scroll to position [5, 0]
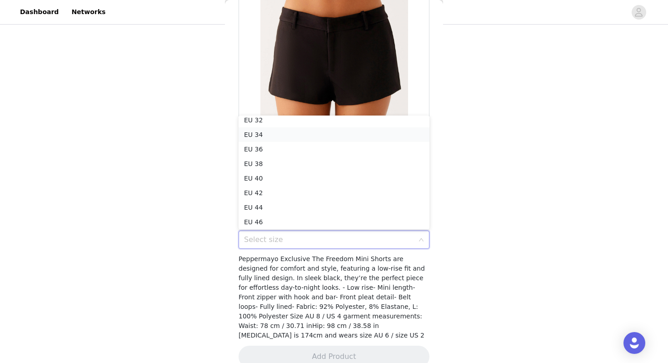
click at [253, 137] on li "EU 34" at bounding box center [334, 134] width 191 height 15
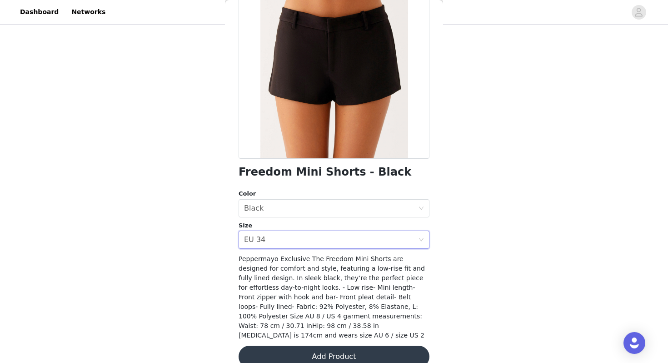
click at [310, 346] on button "Add Product" at bounding box center [334, 357] width 191 height 22
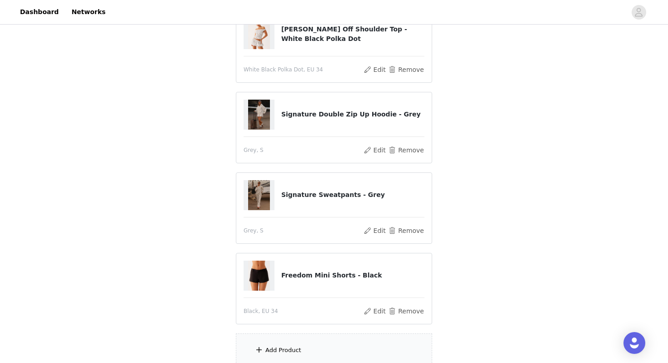
click at [278, 353] on div "Add Product" at bounding box center [283, 350] width 36 height 9
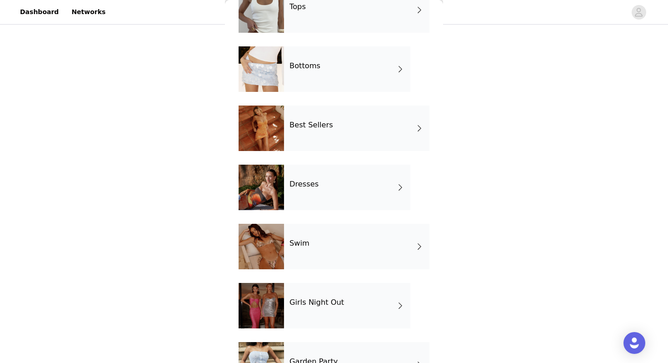
scroll to position [114, 0]
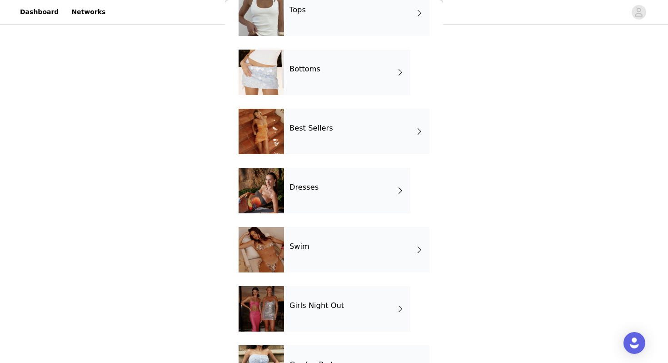
click at [298, 178] on div "Dresses" at bounding box center [347, 190] width 126 height 45
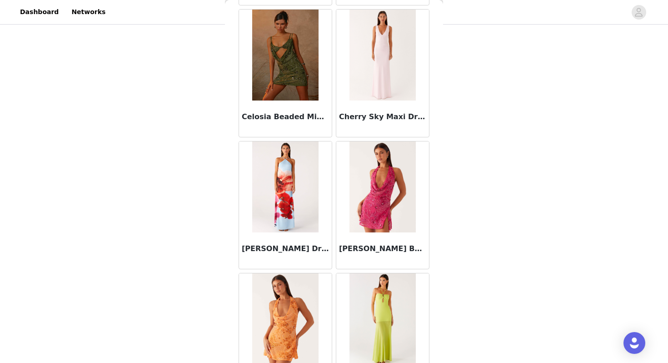
scroll to position [1028, 0]
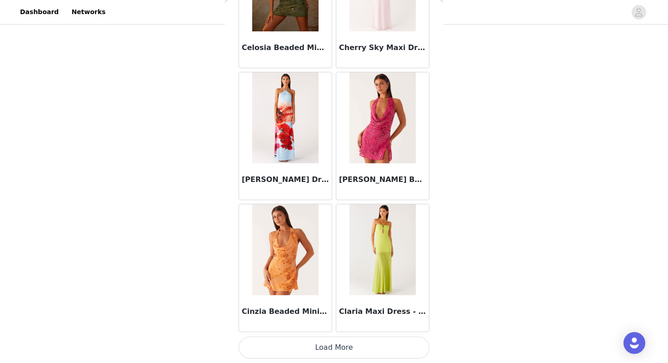
click at [332, 344] on button "Load More" at bounding box center [334, 347] width 191 height 22
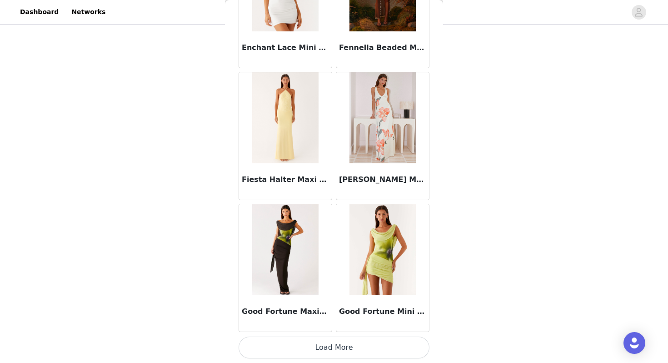
click at [336, 350] on button "Load More" at bounding box center [334, 347] width 191 height 22
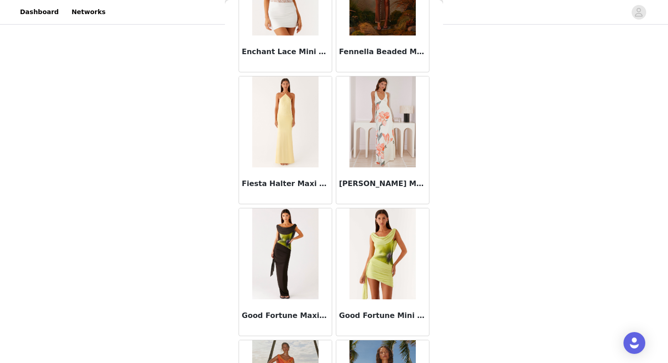
scroll to position [195, 0]
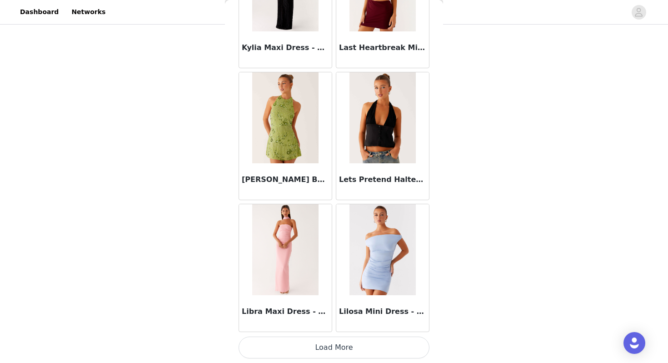
click at [323, 355] on button "Load More" at bounding box center [334, 347] width 191 height 22
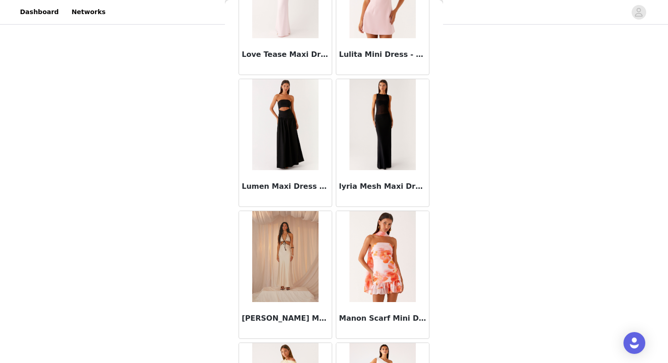
scroll to position [4059, 0]
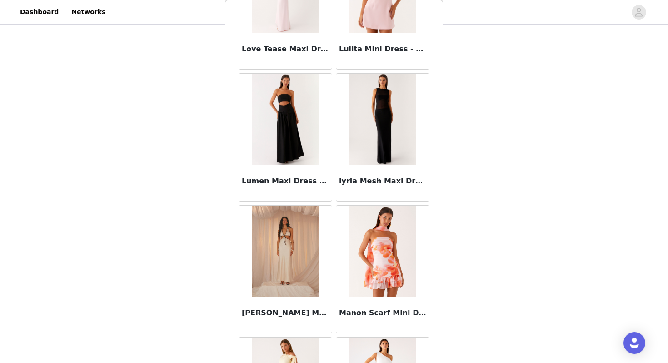
click at [283, 106] on img at bounding box center [285, 119] width 66 height 91
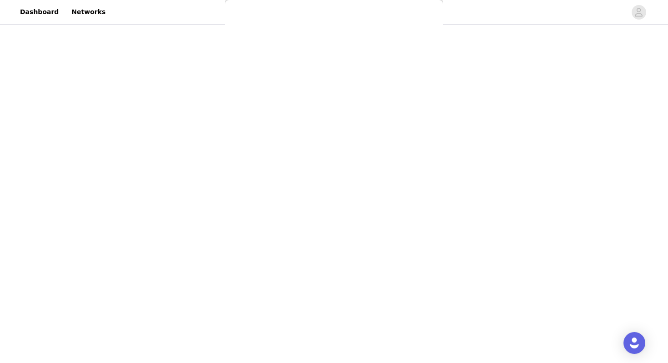
scroll to position [0, 0]
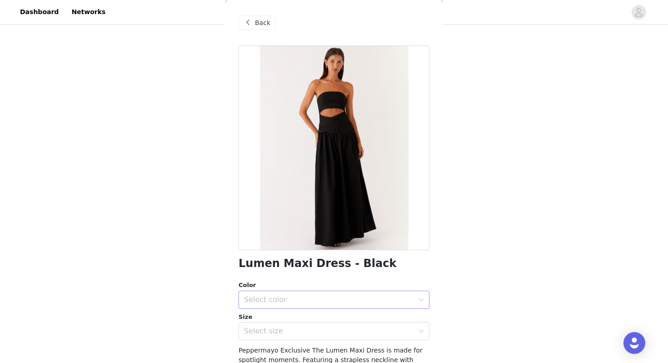
click at [269, 295] on div "Select color" at bounding box center [329, 299] width 170 height 9
click at [254, 315] on li "Black" at bounding box center [334, 319] width 191 height 15
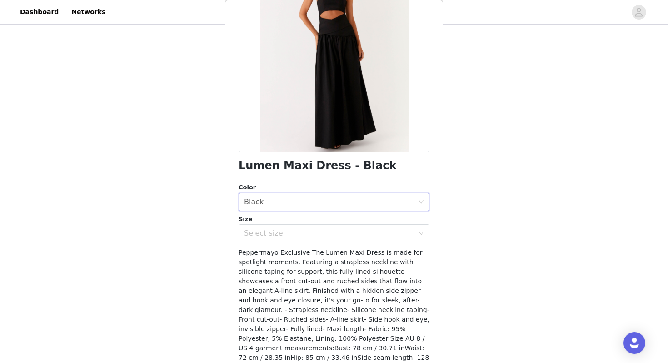
scroll to position [90, 0]
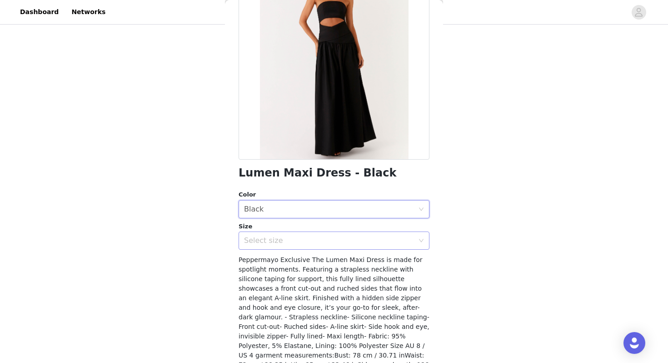
click at [292, 242] on div "Select size" at bounding box center [329, 240] width 170 height 9
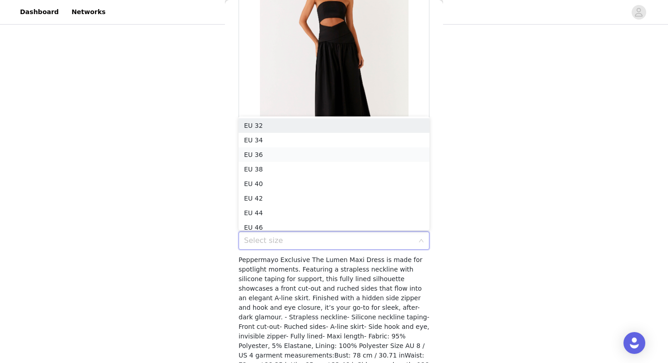
scroll to position [5, 0]
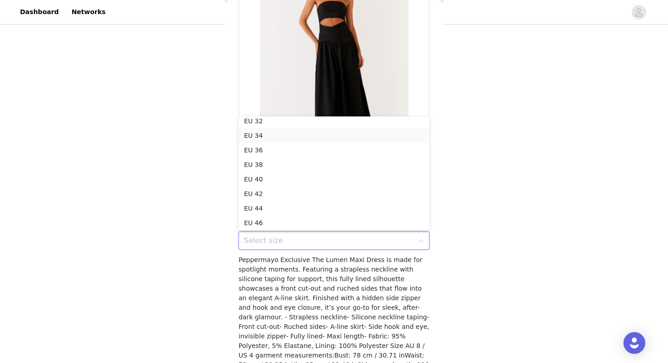
click at [255, 135] on li "EU 34" at bounding box center [334, 135] width 191 height 15
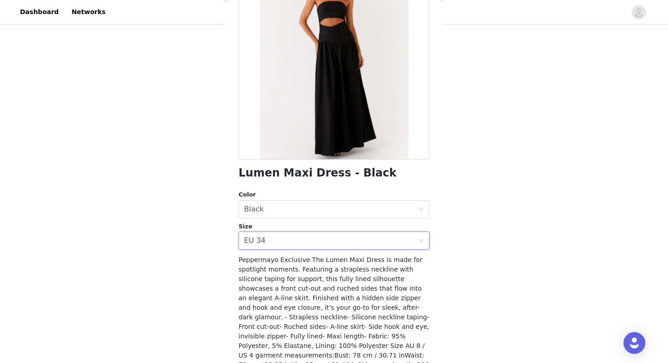
scroll to position [145, 0]
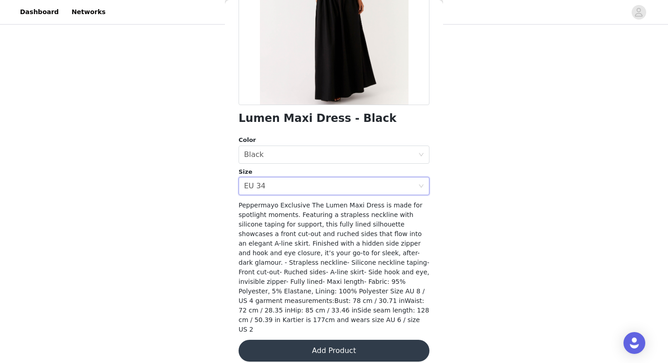
click at [326, 345] on button "Add Product" at bounding box center [334, 351] width 191 height 22
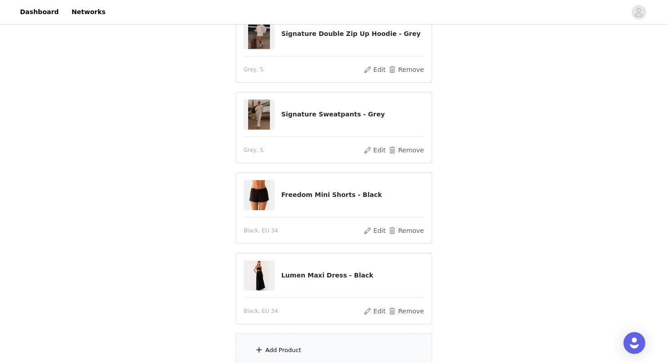
click at [308, 349] on div "Add Product" at bounding box center [334, 350] width 196 height 34
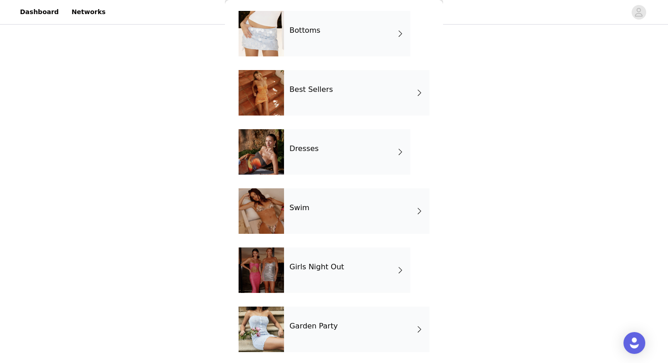
scroll to position [175, 0]
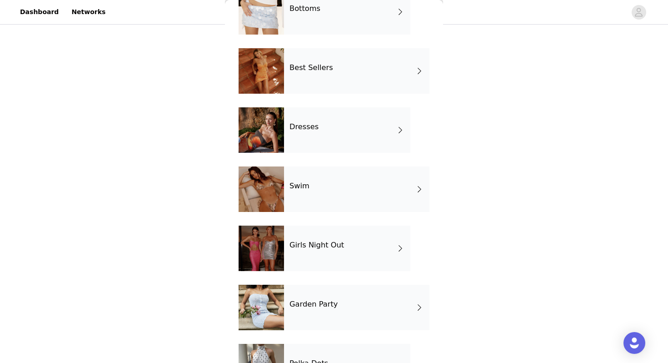
click at [318, 135] on div "Dresses" at bounding box center [347, 129] width 126 height 45
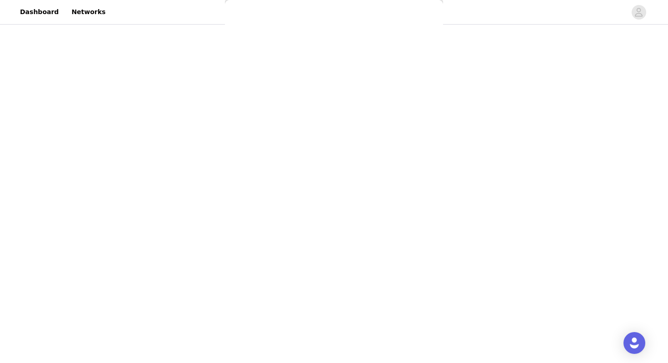
scroll to position [0, 0]
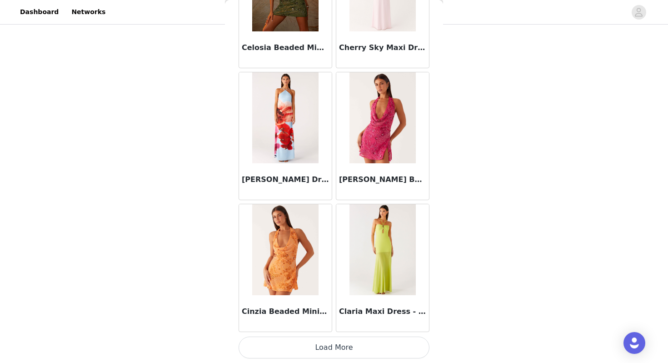
click at [350, 347] on button "Load More" at bounding box center [334, 347] width 191 height 22
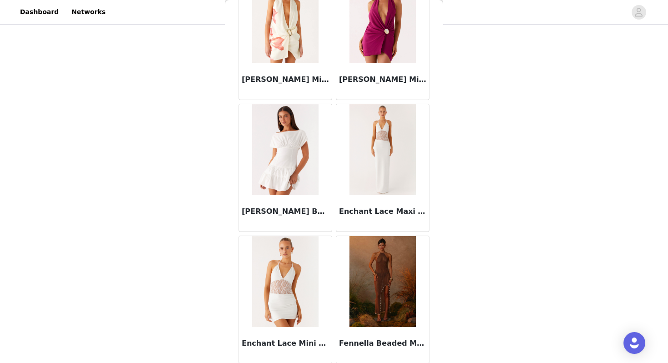
scroll to position [2347, 0]
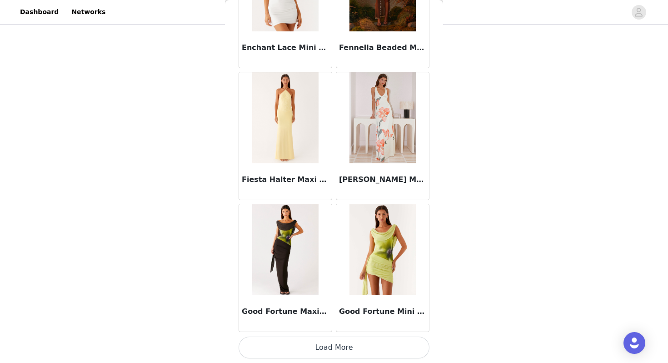
click at [330, 345] on button "Load More" at bounding box center [334, 347] width 191 height 22
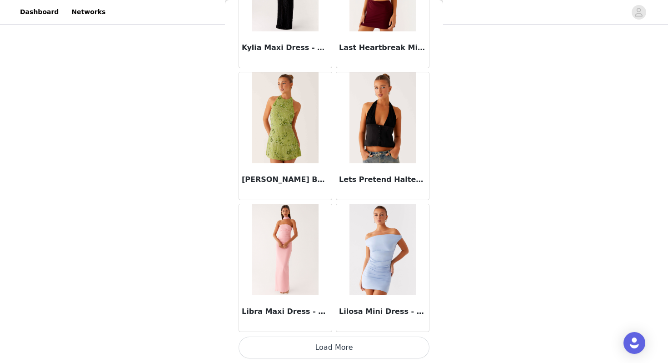
click at [329, 346] on button "Load More" at bounding box center [334, 347] width 191 height 22
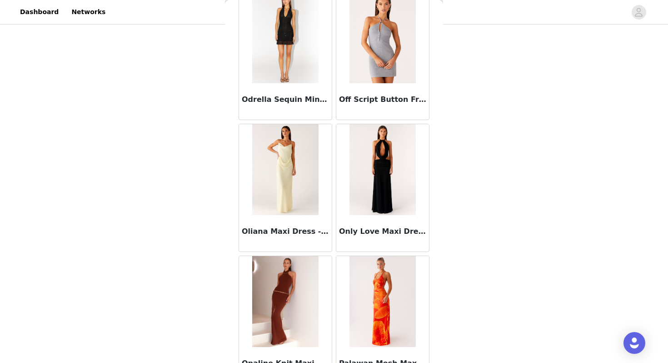
scroll to position [4931, 0]
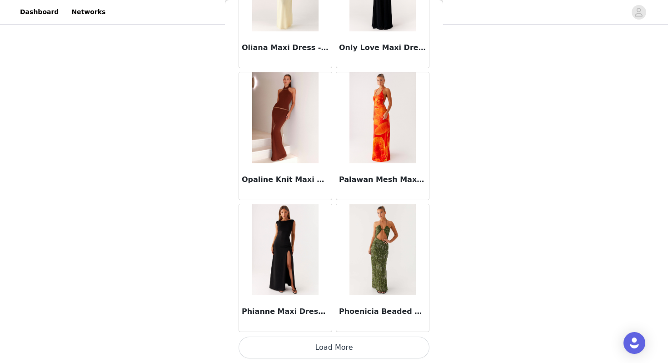
click at [331, 348] on button "Load More" at bounding box center [334, 347] width 191 height 22
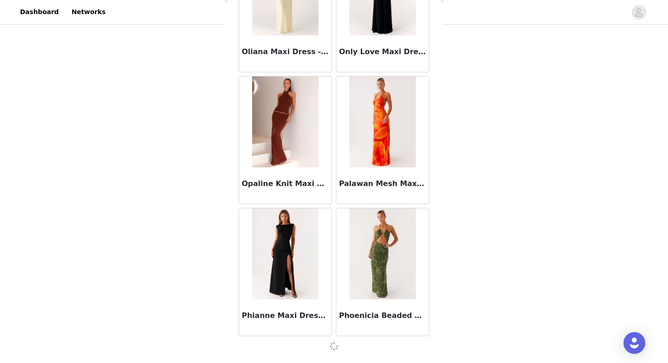
scroll to position [275, 0]
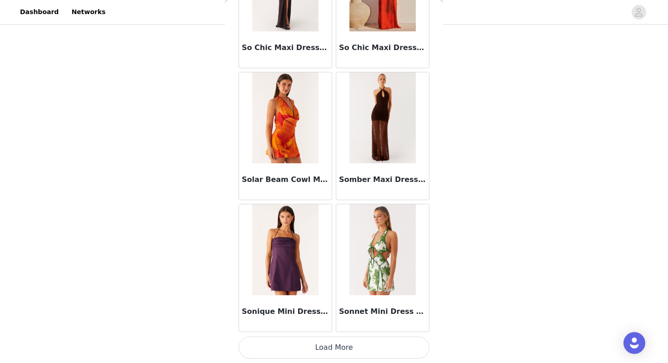
click at [333, 344] on button "Load More" at bounding box center [334, 347] width 191 height 22
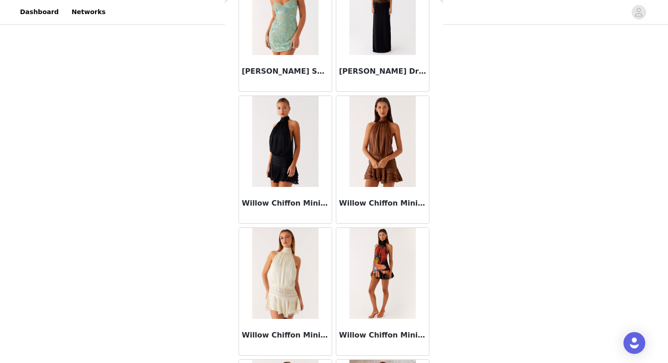
scroll to position [7180, 0]
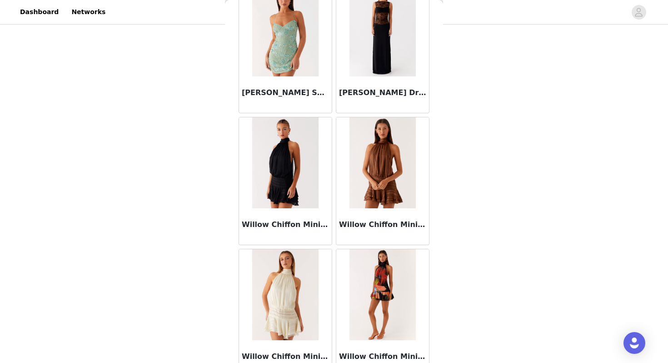
click at [286, 179] on img at bounding box center [285, 162] width 66 height 91
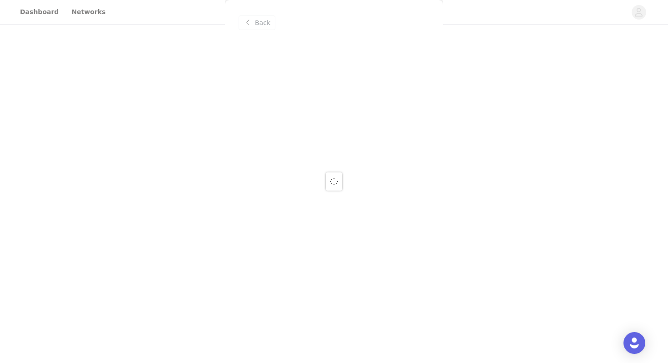
scroll to position [0, 0]
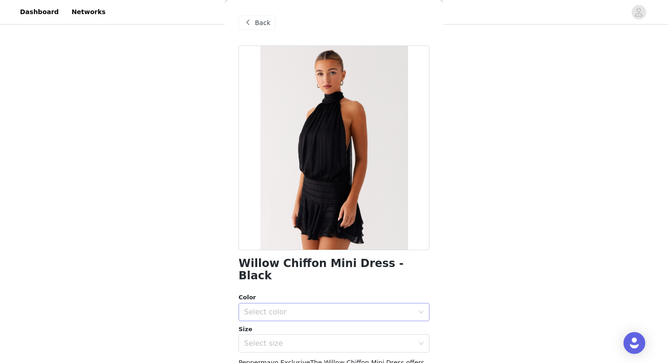
click at [301, 307] on div "Select color" at bounding box center [329, 311] width 170 height 9
click at [260, 316] on li "Black" at bounding box center [334, 319] width 191 height 15
click at [260, 339] on div "Select size" at bounding box center [329, 343] width 170 height 9
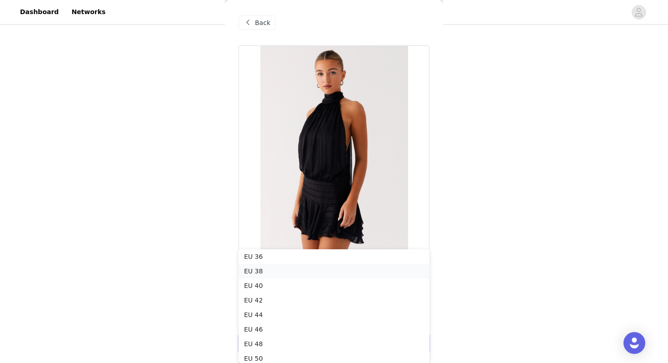
scroll to position [15, 0]
click at [260, 259] on li "EU 34" at bounding box center [334, 257] width 191 height 15
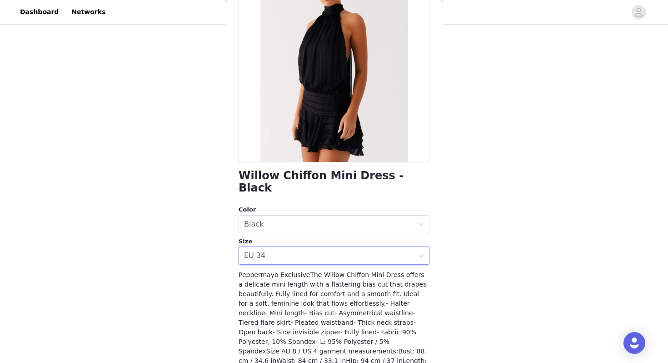
scroll to position [126, 0]
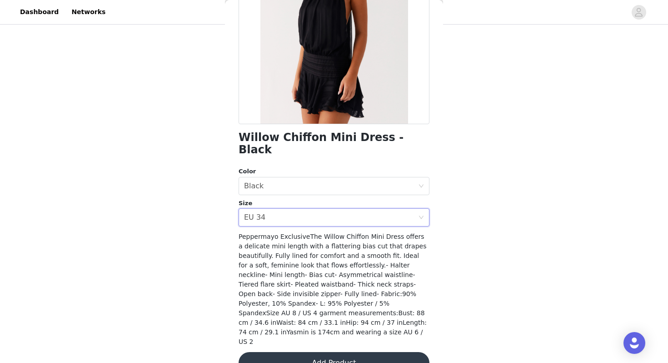
click at [299, 352] on button "Add Product" at bounding box center [334, 363] width 191 height 22
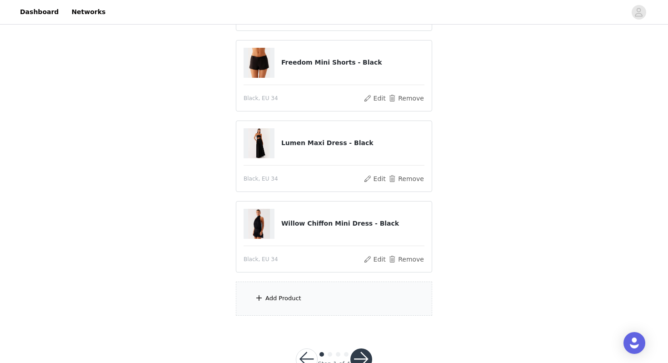
scroll to position [356, 0]
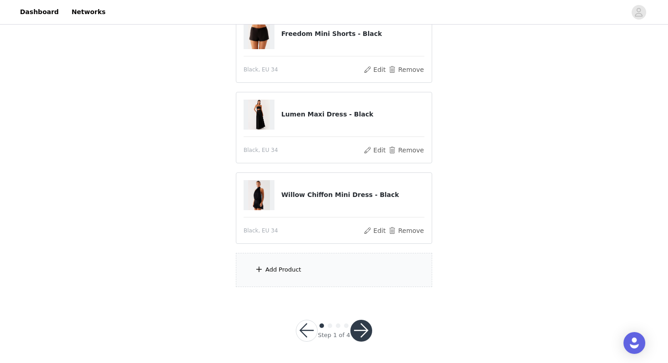
click at [272, 274] on div "Add Product" at bounding box center [334, 270] width 196 height 34
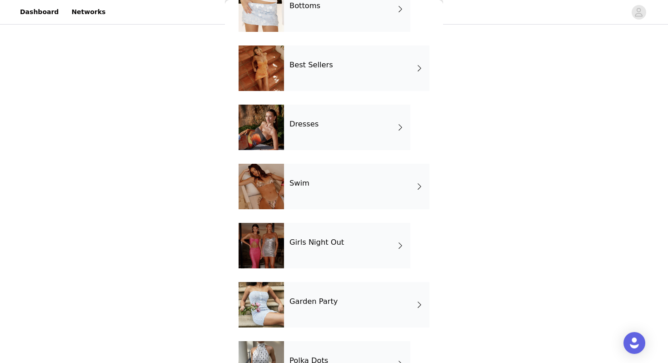
scroll to position [215, 0]
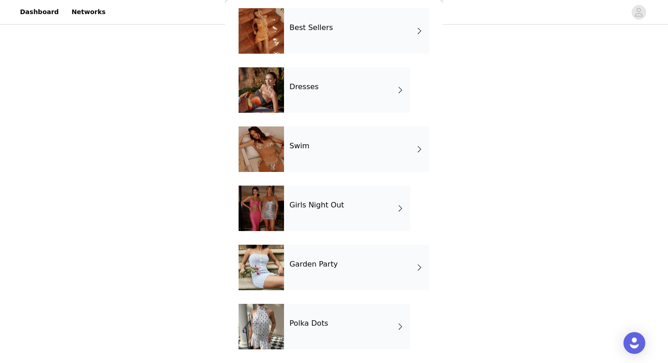
click at [318, 284] on div "Garden Party" at bounding box center [356, 267] width 145 height 45
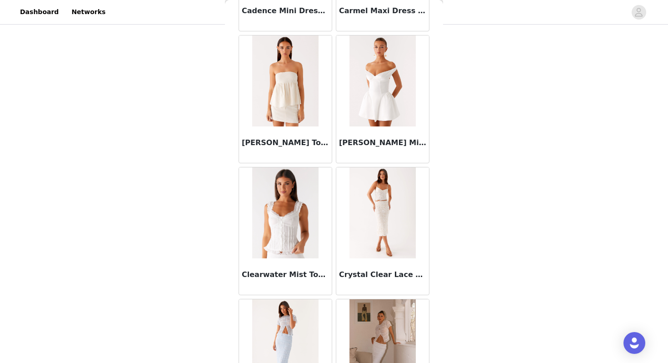
scroll to position [1028, 0]
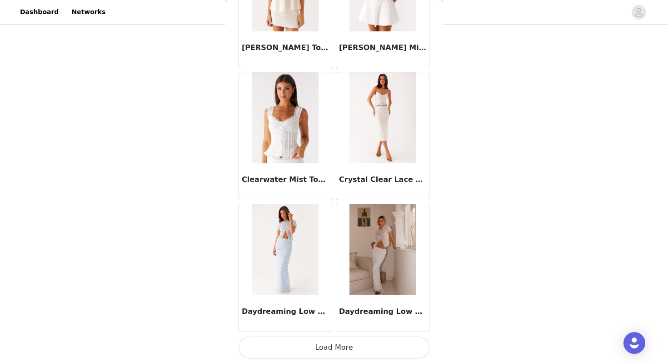
click at [350, 342] on button "Load More" at bounding box center [334, 347] width 191 height 22
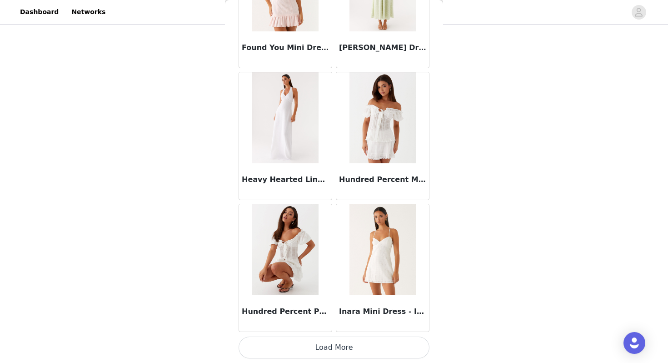
click at [326, 346] on button "Load More" at bounding box center [334, 347] width 191 height 22
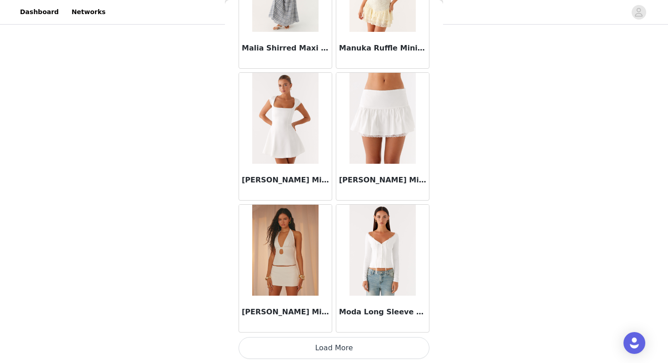
scroll to position [3665, 0]
click at [320, 347] on button "Load More" at bounding box center [334, 347] width 191 height 22
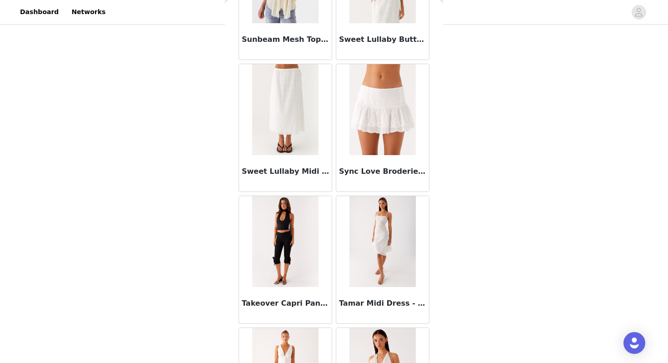
scroll to position [4481, 0]
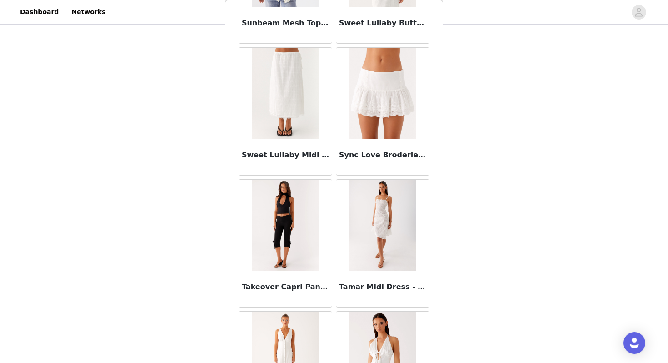
click at [286, 112] on img at bounding box center [285, 93] width 66 height 91
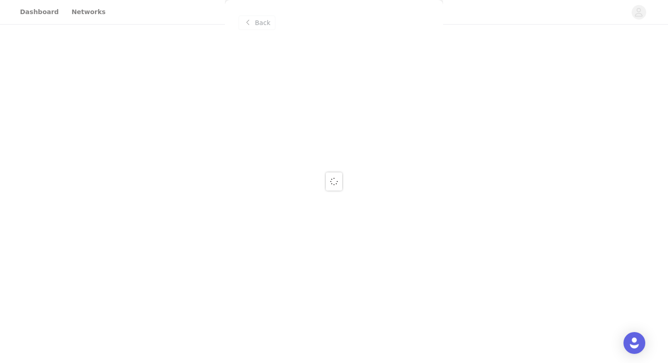
scroll to position [0, 0]
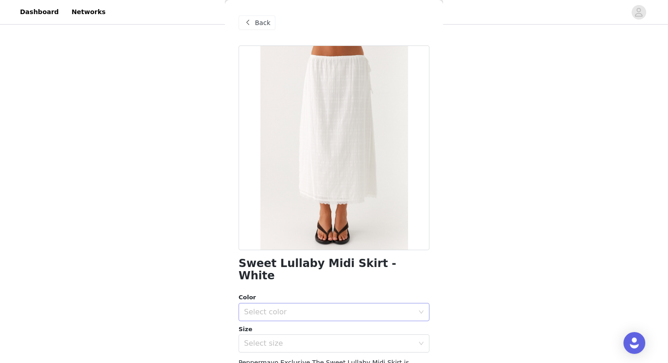
click at [287, 307] on div "Select color" at bounding box center [329, 311] width 170 height 9
click at [273, 321] on li "White" at bounding box center [334, 319] width 191 height 15
click at [262, 339] on div "Select size" at bounding box center [329, 343] width 170 height 9
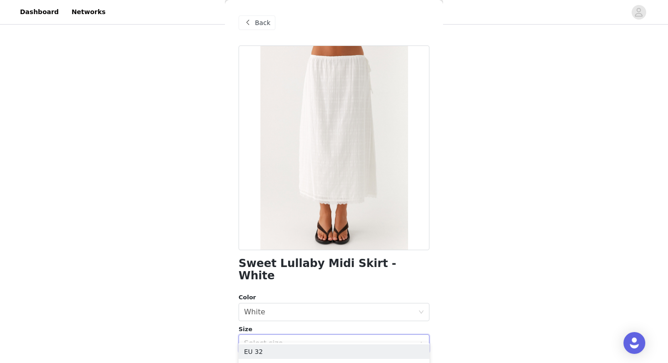
scroll to position [88, 0]
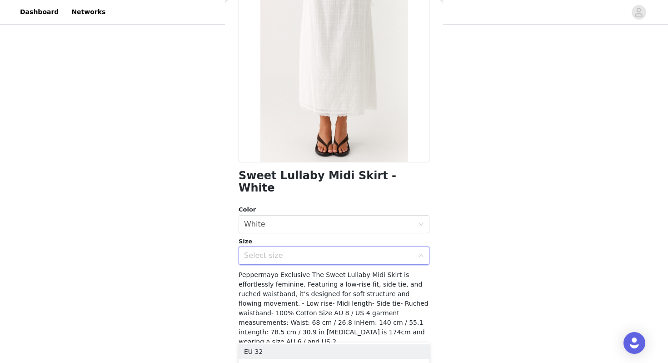
click at [255, 251] on div "Select size" at bounding box center [331, 255] width 174 height 17
click at [258, 251] on div "Select size" at bounding box center [329, 255] width 170 height 9
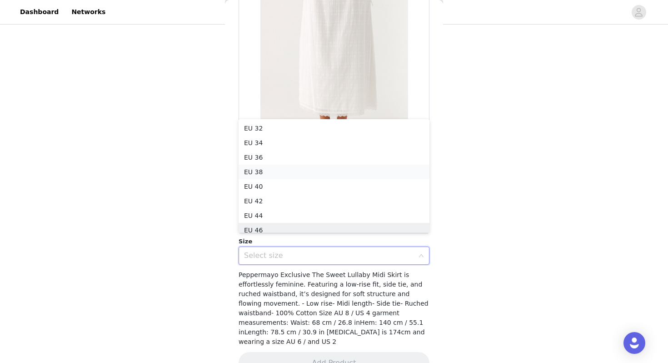
scroll to position [5, 0]
click at [255, 149] on li "EU 36" at bounding box center [334, 152] width 191 height 15
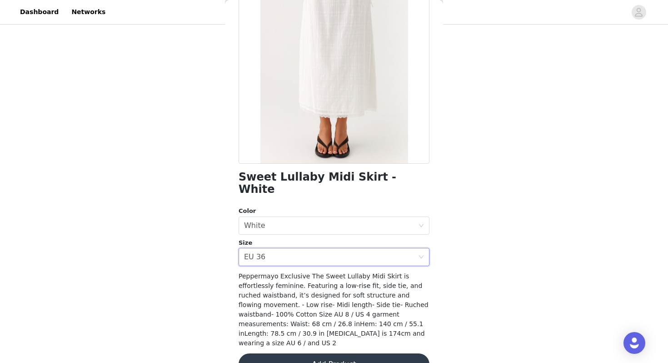
scroll to position [88, 0]
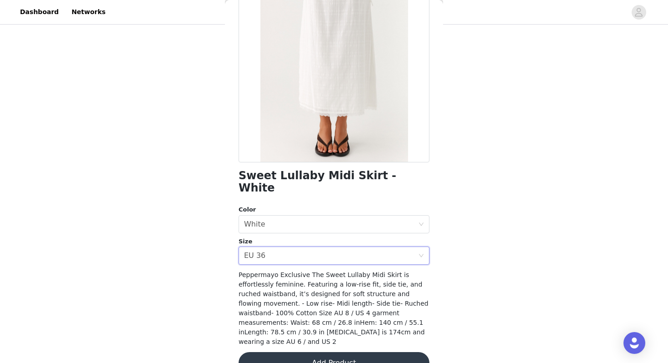
click at [332, 352] on button "Add Product" at bounding box center [334, 363] width 191 height 22
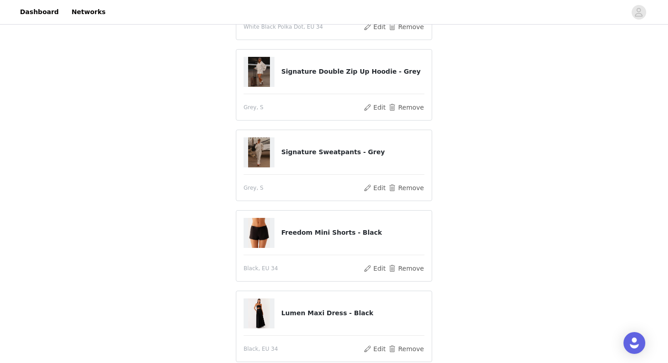
scroll to position [377, 0]
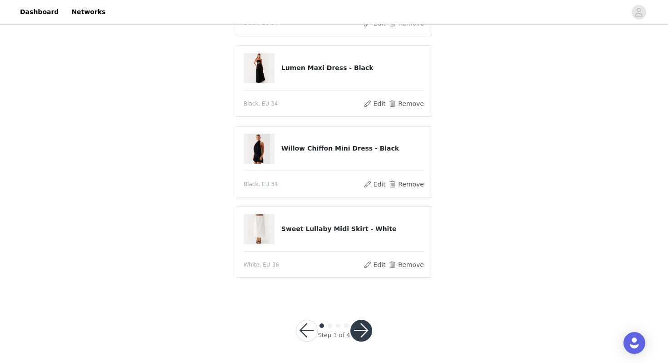
click at [361, 328] on button "button" at bounding box center [362, 331] width 22 height 22
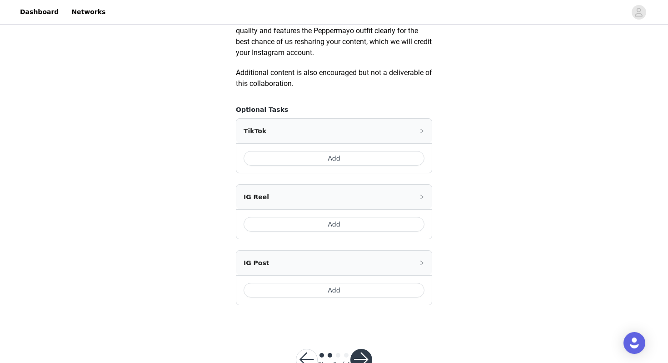
scroll to position [523, 0]
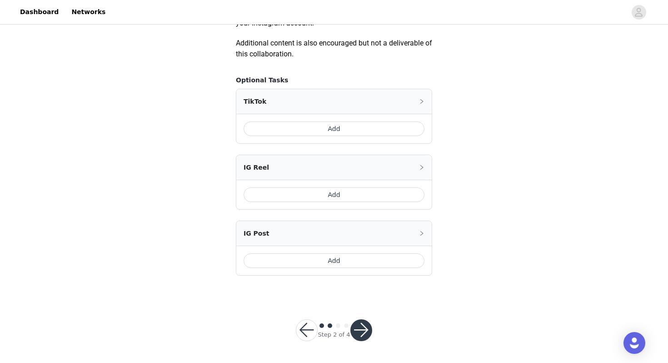
click at [362, 335] on button "button" at bounding box center [362, 330] width 22 height 22
click at [359, 326] on button "button" at bounding box center [362, 330] width 22 height 22
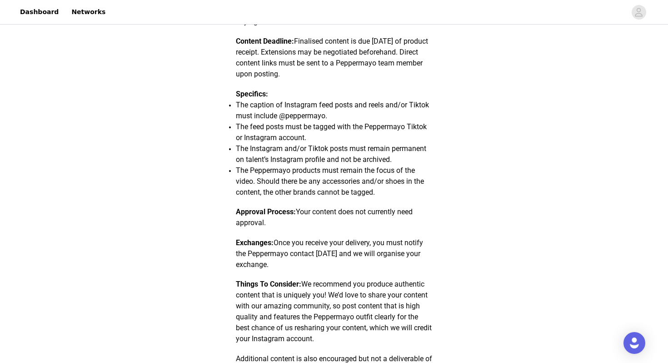
scroll to position [393, 0]
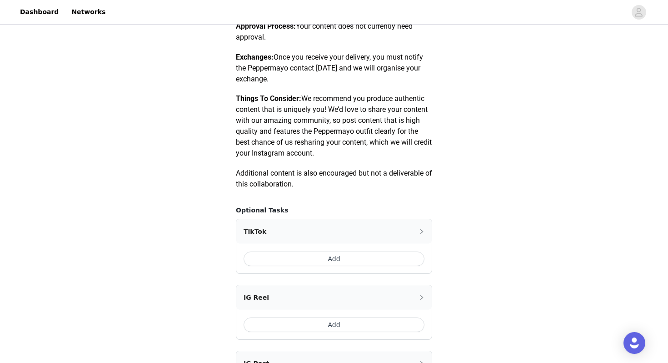
click at [330, 254] on button "Add" at bounding box center [334, 258] width 181 height 15
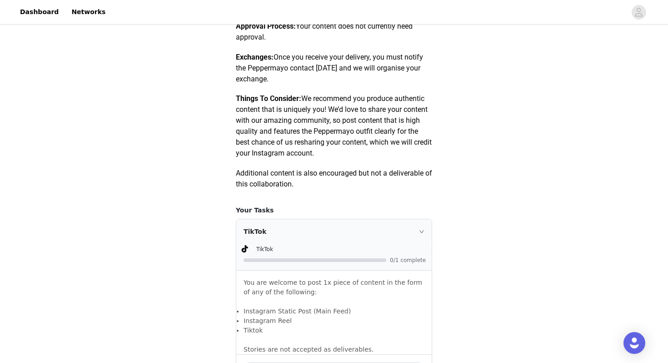
scroll to position [646, 0]
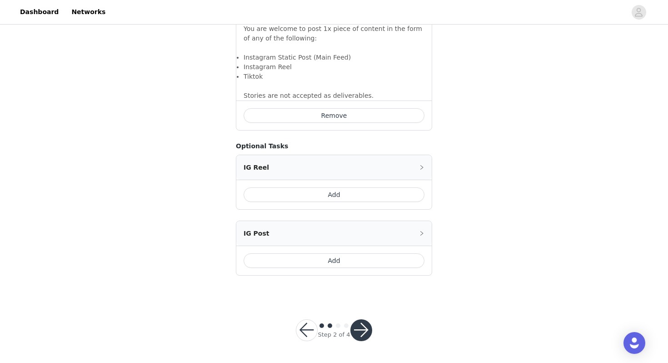
click at [361, 325] on button "button" at bounding box center [362, 330] width 22 height 22
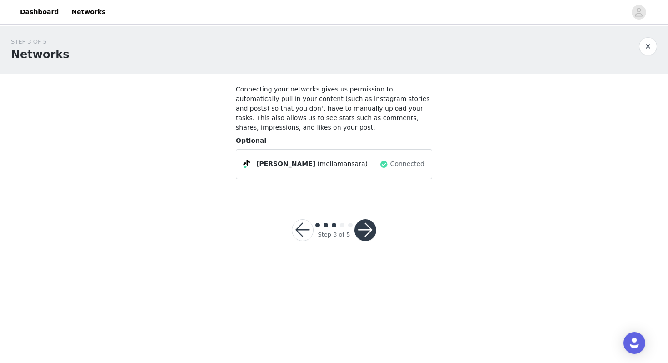
click at [365, 235] on button "button" at bounding box center [366, 230] width 22 height 22
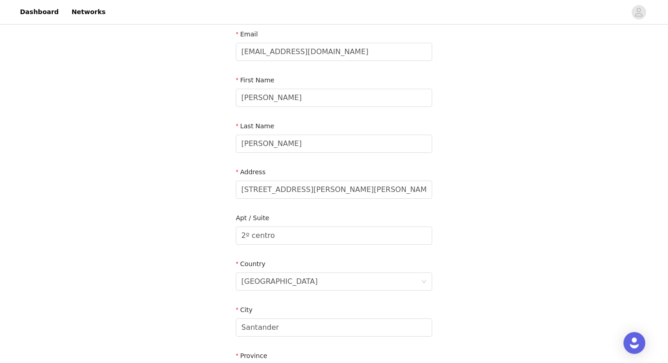
scroll to position [61, 0]
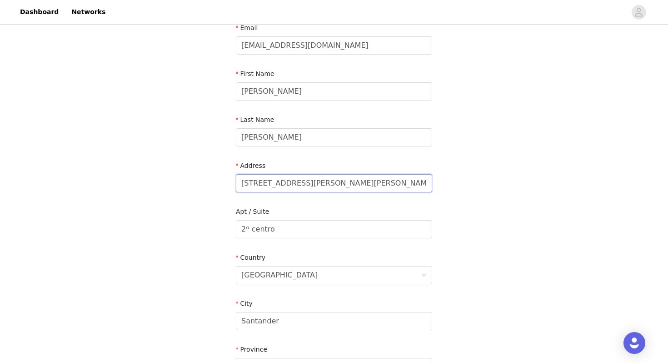
drag, startPoint x: 377, startPoint y: 184, endPoint x: 216, endPoint y: 172, distance: 161.8
click at [216, 172] on div "STEP 4 OF 5 Shipping Information Email [EMAIL_ADDRESS][DOMAIN_NAME] First Name …" at bounding box center [334, 229] width 668 height 528
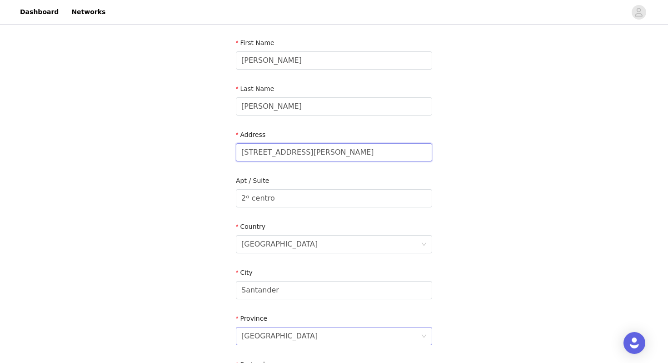
scroll to position [91, 0]
type input "[STREET_ADDRESS][PERSON_NAME]"
click at [279, 200] on input "2º centro" at bounding box center [334, 199] width 196 height 18
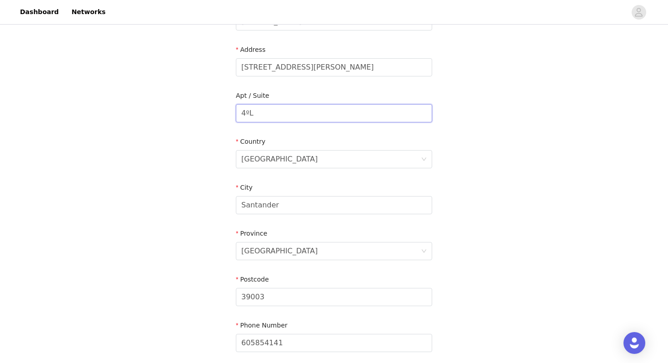
scroll to position [185, 0]
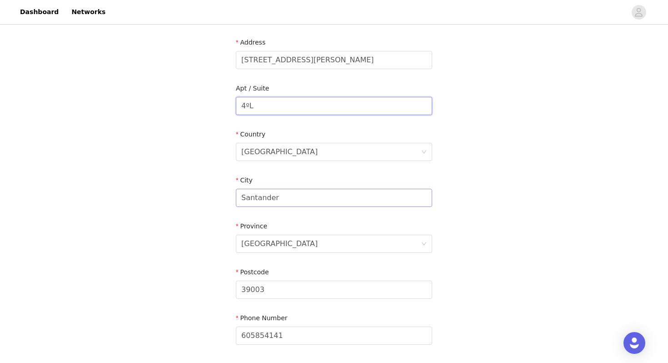
type input "4ºL"
click at [276, 200] on input "Santander" at bounding box center [334, 198] width 196 height 18
type input "[GEOGRAPHIC_DATA]"
click at [267, 245] on div "[GEOGRAPHIC_DATA]" at bounding box center [279, 243] width 76 height 17
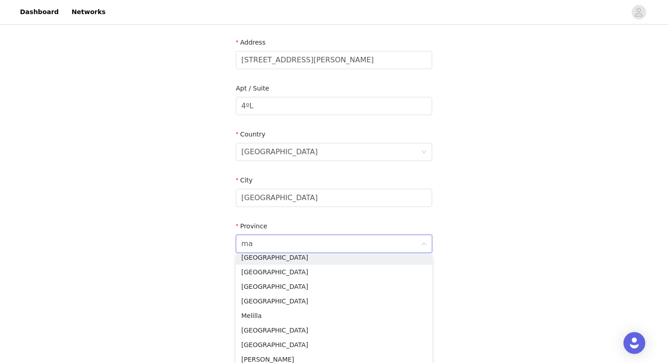
scroll to position [0, 0]
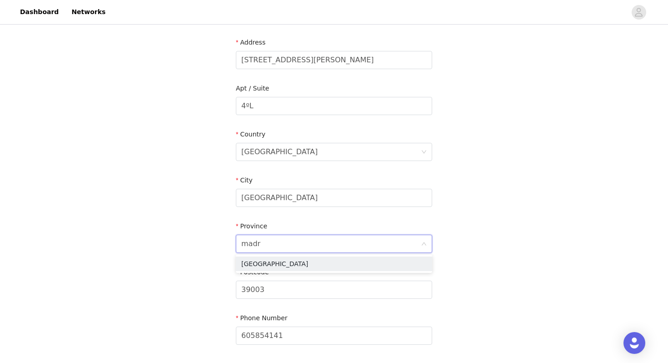
type input "madri"
click at [265, 264] on li "[GEOGRAPHIC_DATA]" at bounding box center [334, 263] width 196 height 15
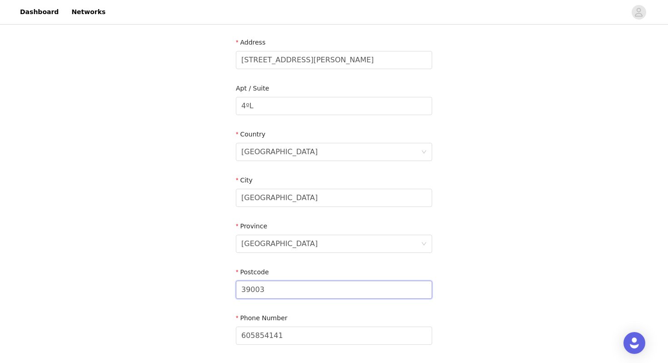
click at [259, 293] on input "39003" at bounding box center [334, 289] width 196 height 18
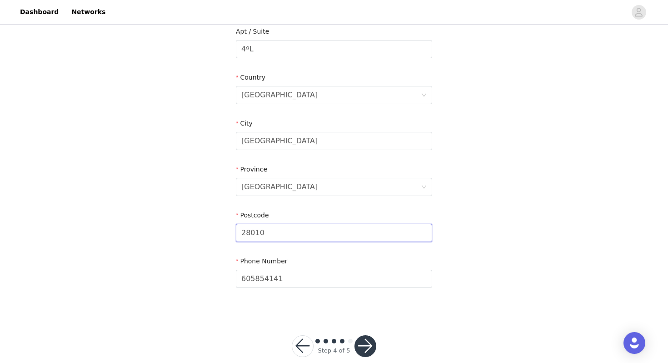
scroll to position [255, 0]
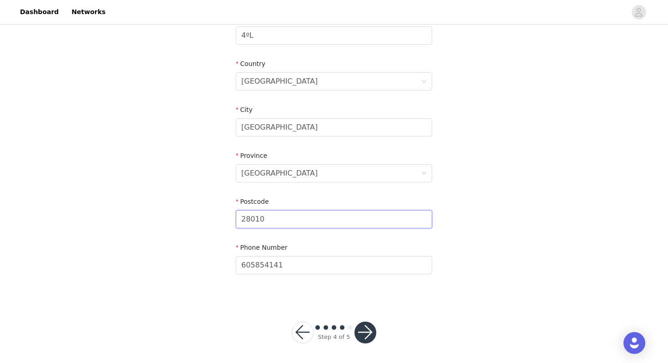
type input "28010"
click at [366, 331] on button "button" at bounding box center [366, 332] width 22 height 22
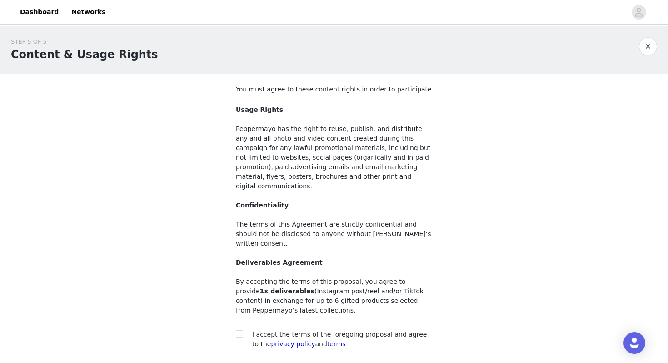
scroll to position [57, 0]
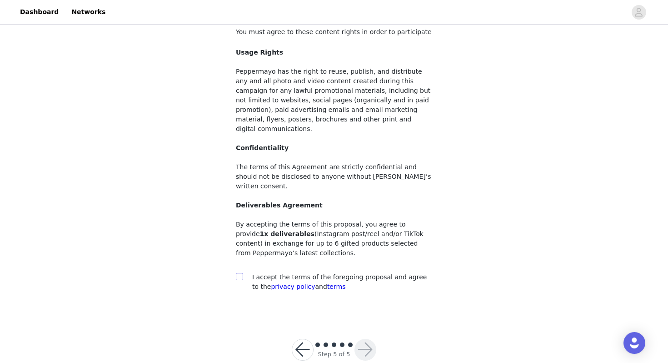
click at [240, 273] on input "checkbox" at bounding box center [239, 276] width 6 height 6
checkbox input "true"
click at [361, 339] on button "button" at bounding box center [366, 350] width 22 height 22
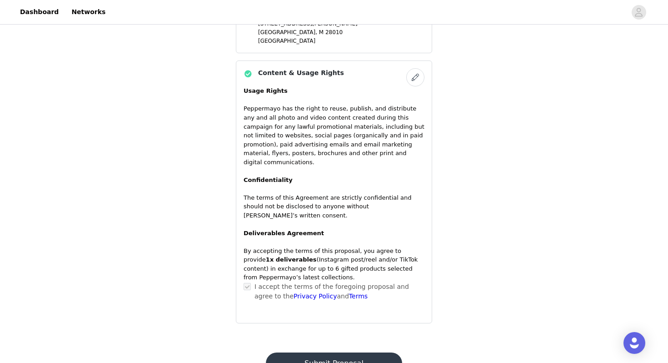
scroll to position [781, 0]
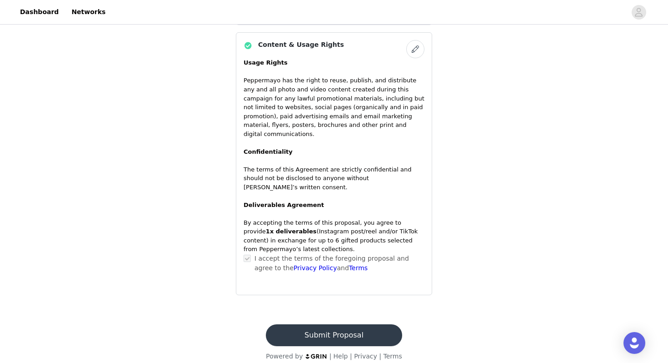
click at [325, 325] on button "Submit Proposal" at bounding box center [334, 335] width 136 height 22
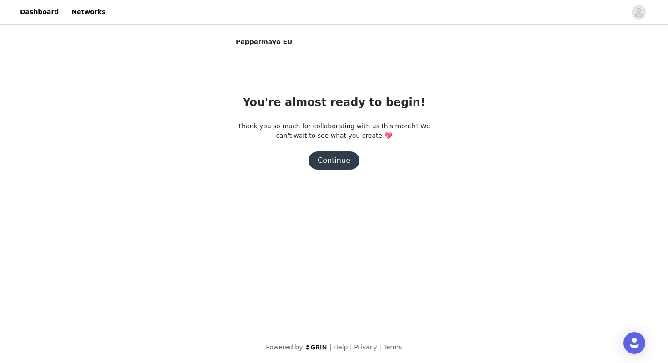
click at [332, 160] on button "Continue" at bounding box center [334, 160] width 51 height 18
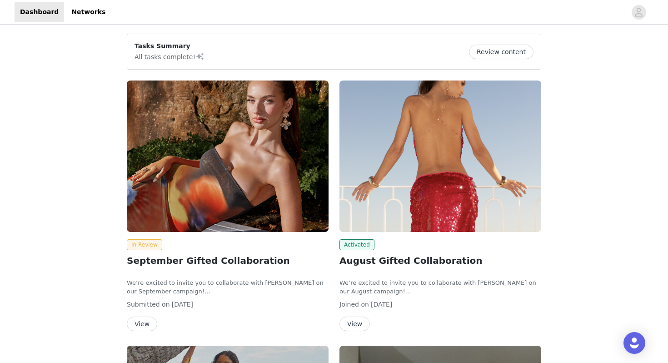
click at [356, 325] on button "View" at bounding box center [355, 323] width 30 height 15
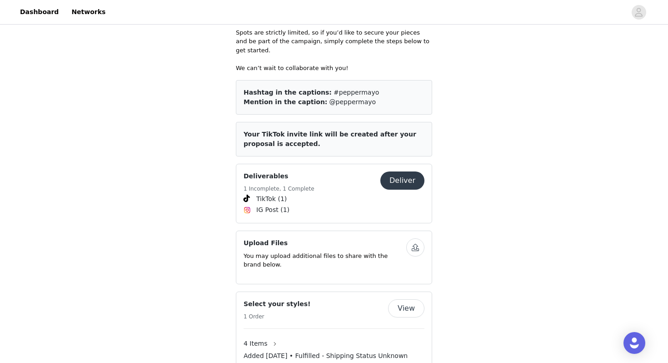
scroll to position [397, 0]
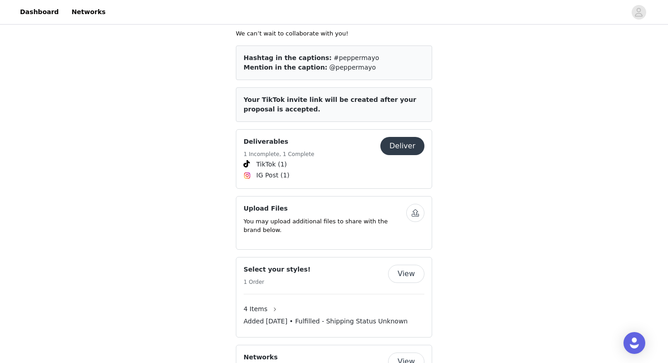
click at [402, 141] on button "Deliver" at bounding box center [403, 146] width 44 height 18
